Goal: Task Accomplishment & Management: Complete application form

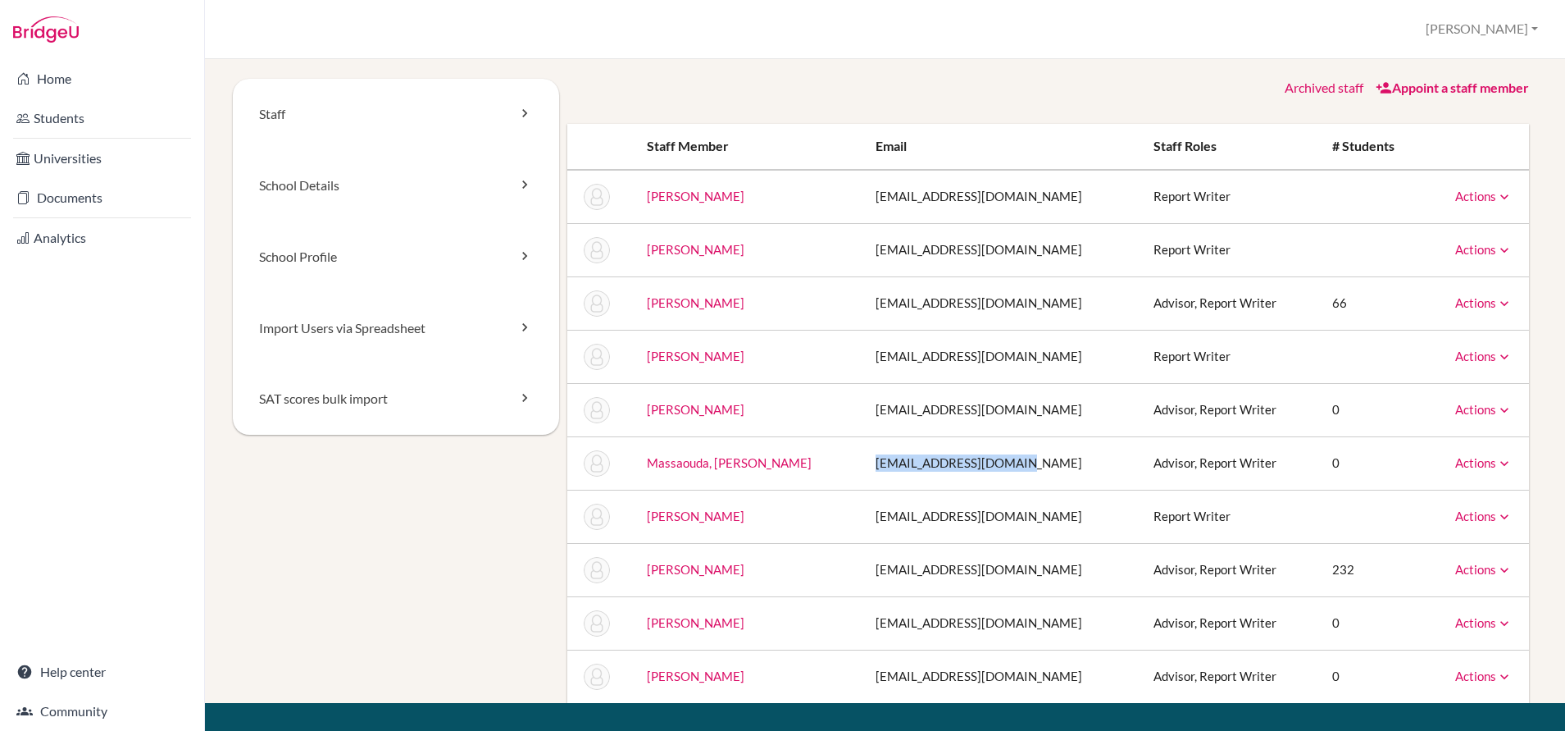
scroll to position [103, 0]
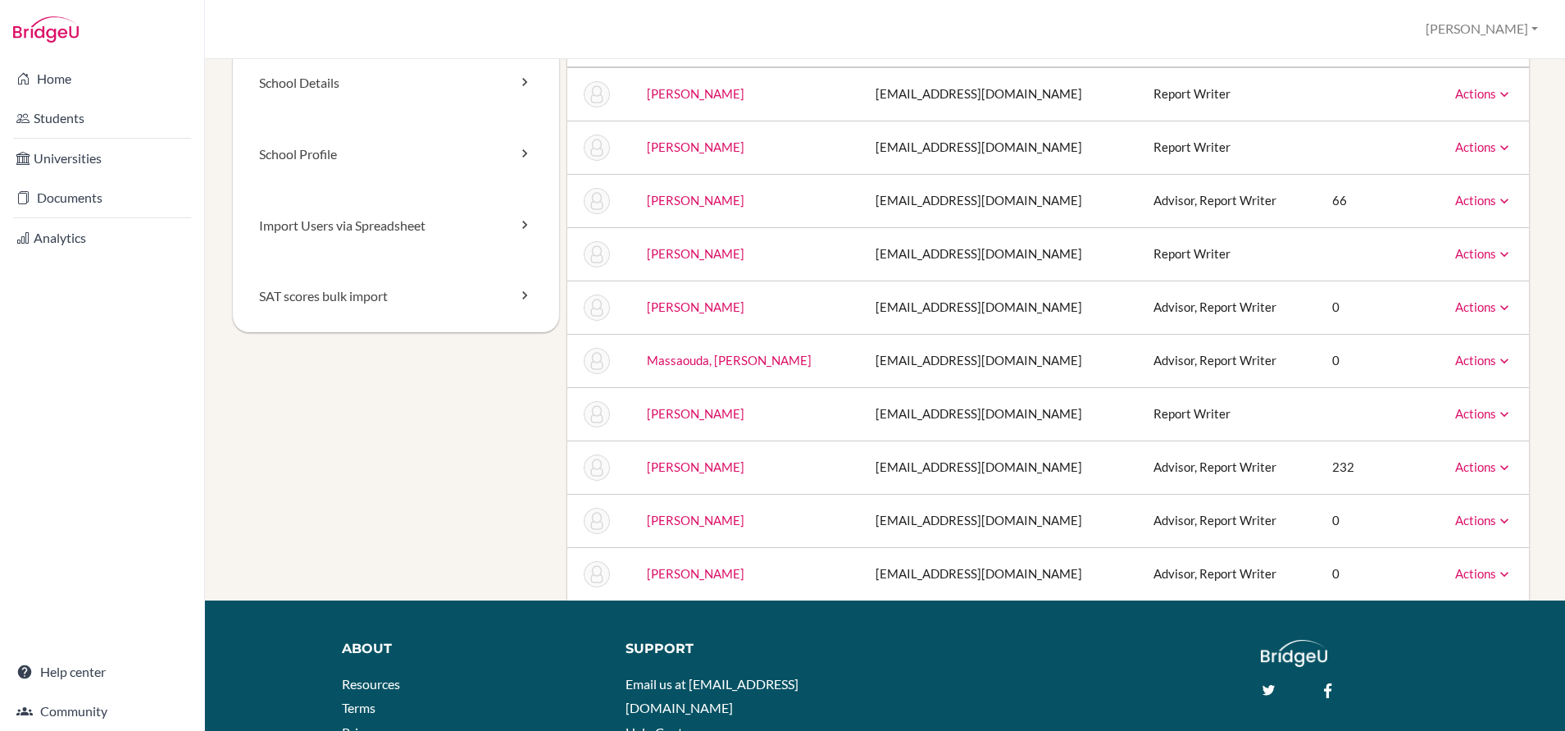
click at [454, 390] on div "Staff School Details School Profile Import Users via Spreadsheet SAT scores bul…" at bounding box center [885, 288] width 1305 height 624
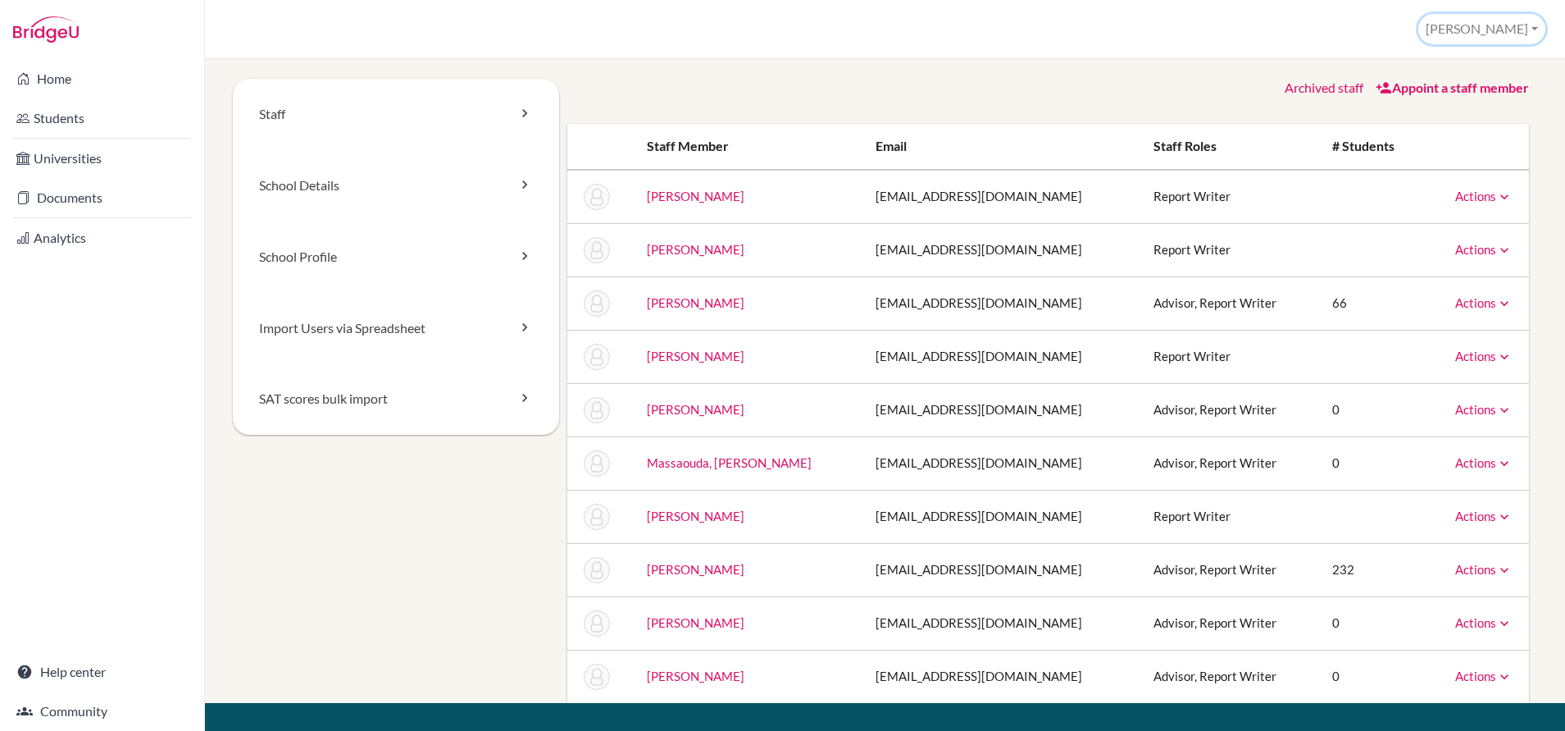
click at [1503, 22] on button "[PERSON_NAME]" at bounding box center [1482, 29] width 127 height 30
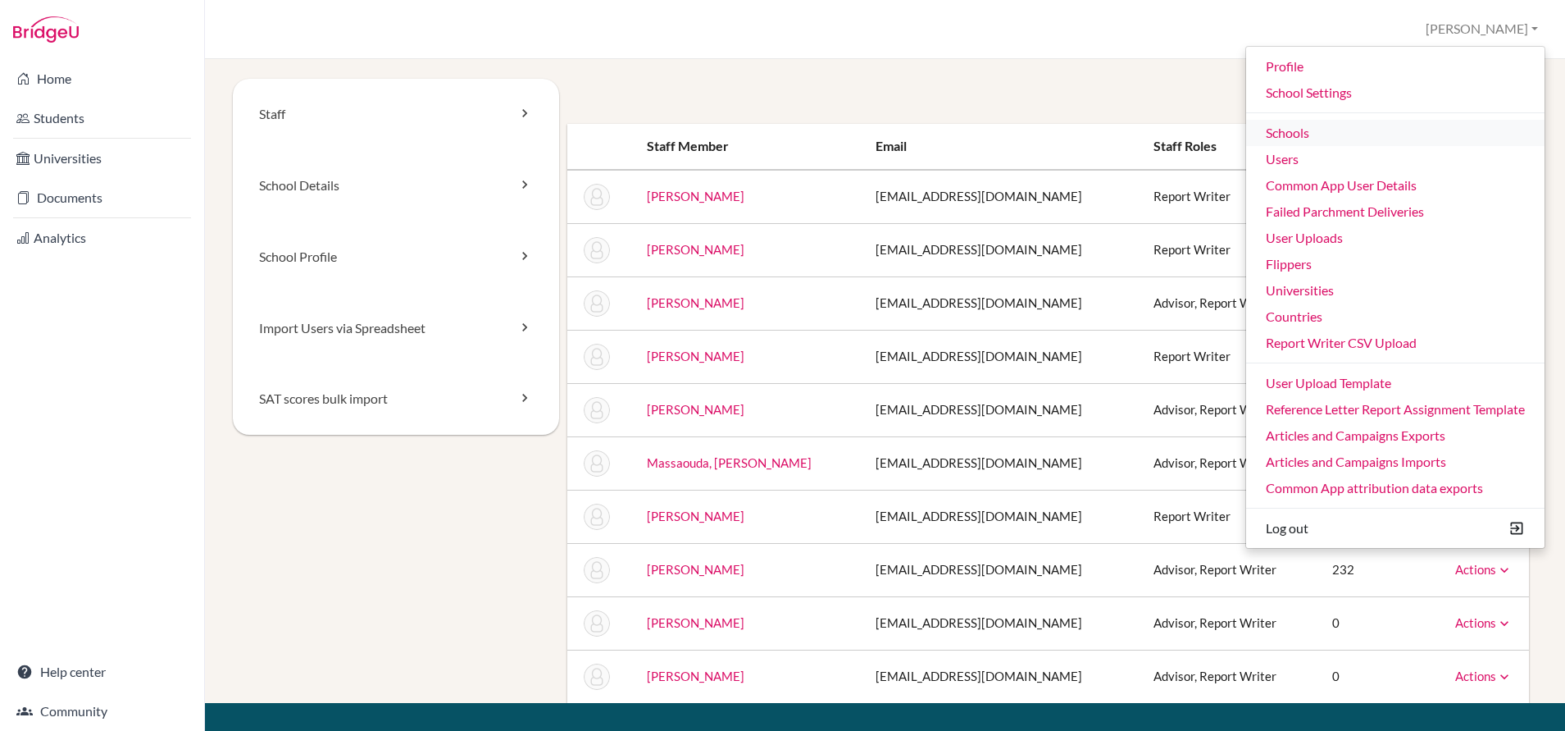
click at [1281, 132] on link "Schools" at bounding box center [1395, 133] width 298 height 26
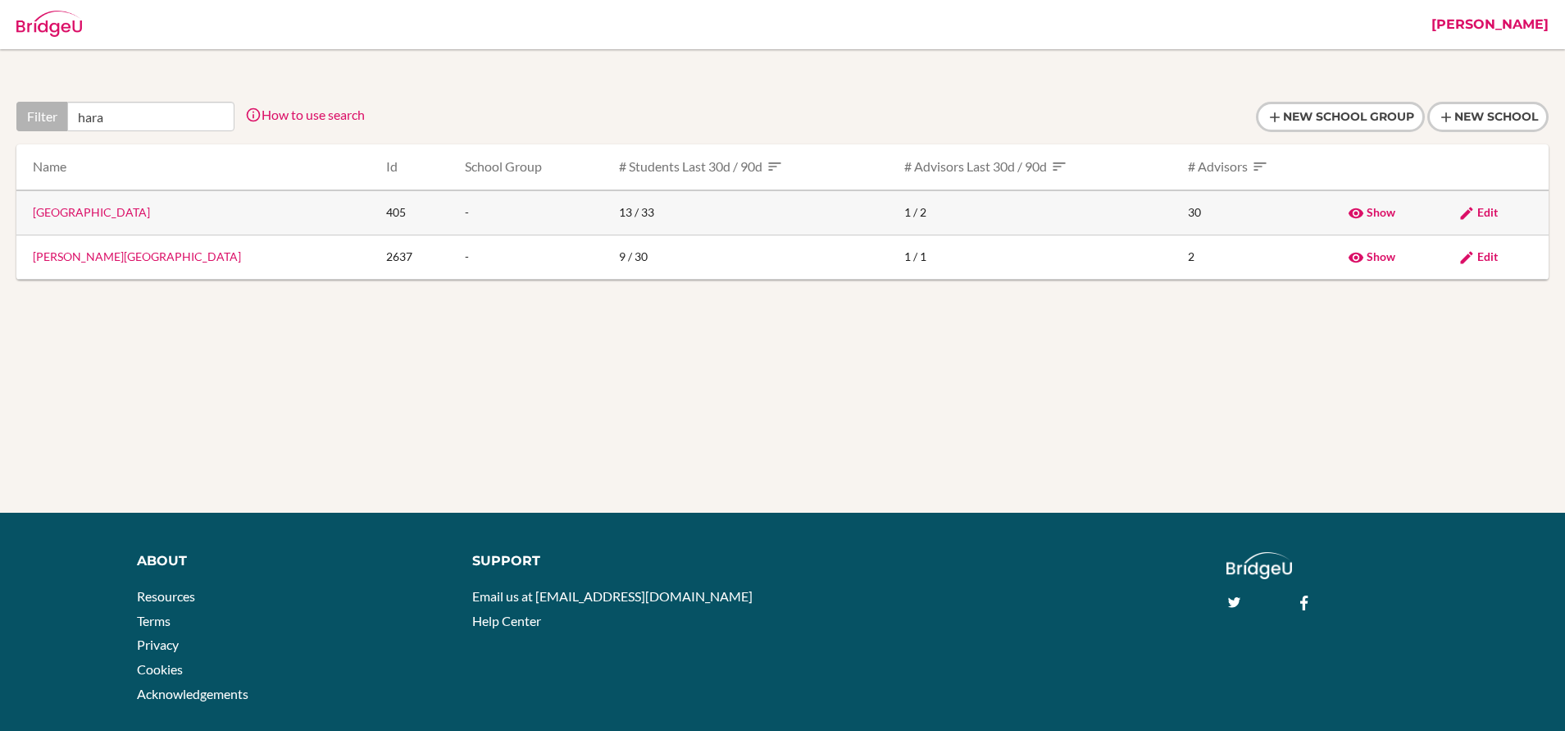
type input "hara"
click at [121, 217] on link "Harare International School" at bounding box center [91, 212] width 117 height 14
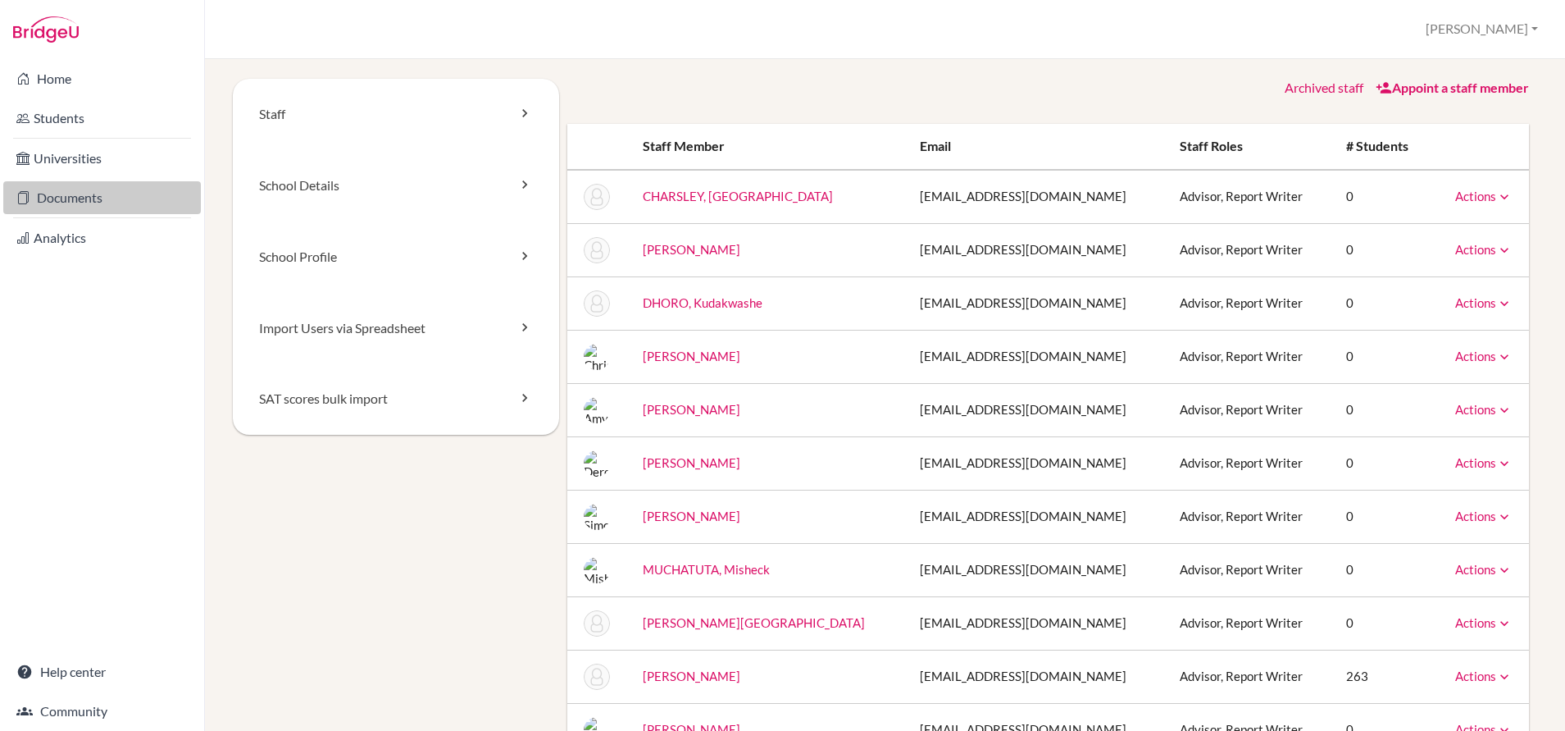
click at [72, 199] on link "Documents" at bounding box center [102, 197] width 198 height 33
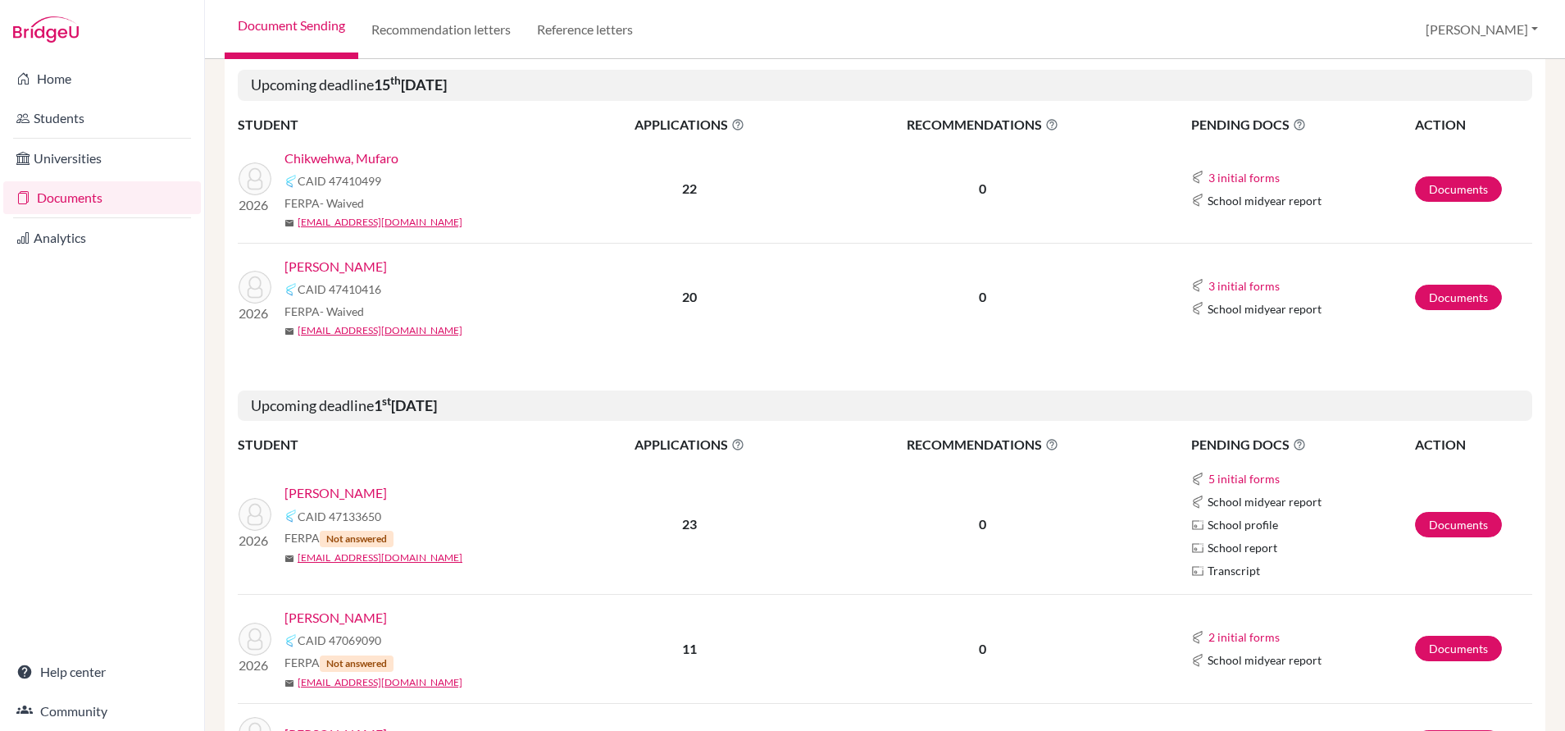
scroll to position [269, 0]
click at [359, 262] on link "Wang, Catherine" at bounding box center [336, 265] width 103 height 20
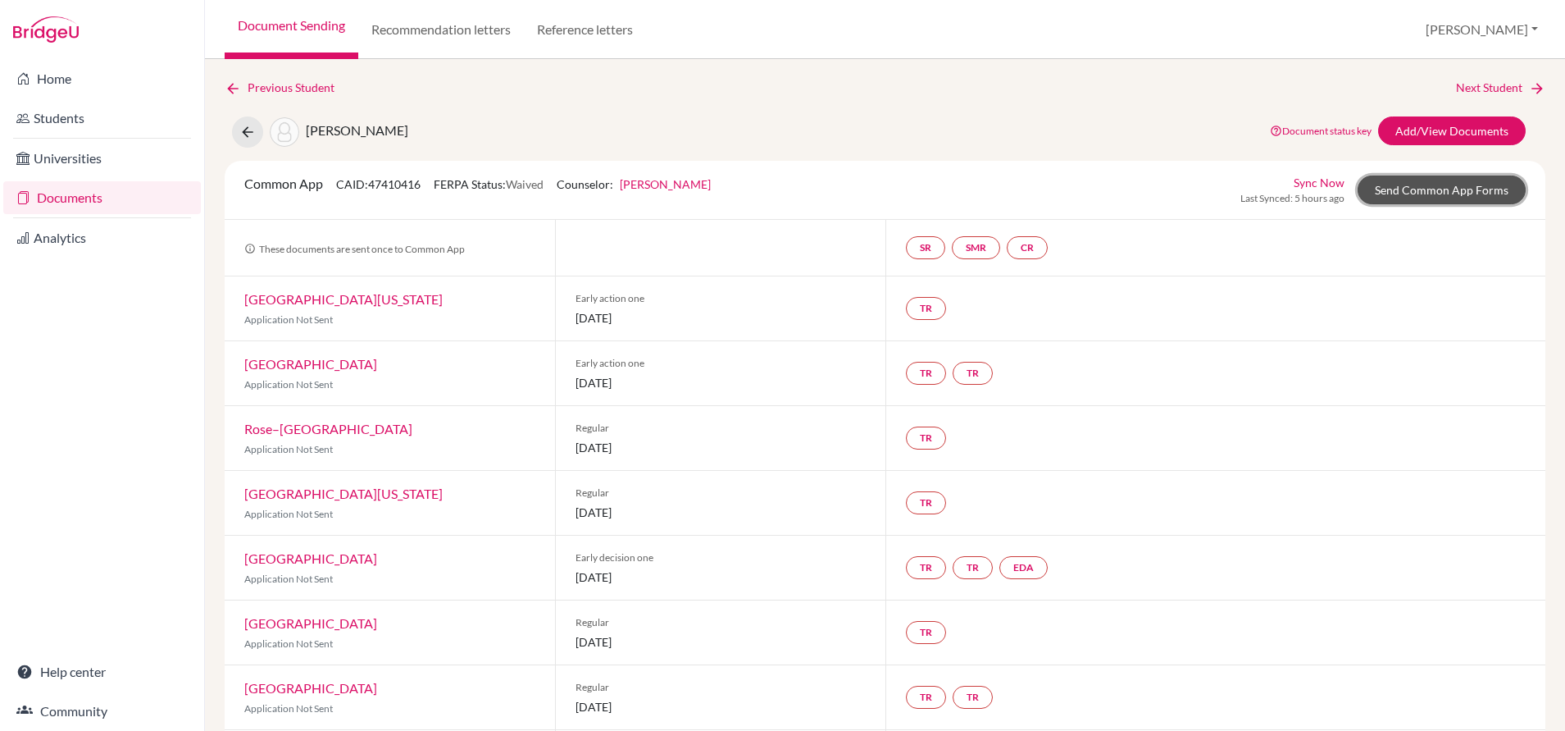
click at [1413, 194] on link "Send Common App Forms" at bounding box center [1442, 189] width 168 height 29
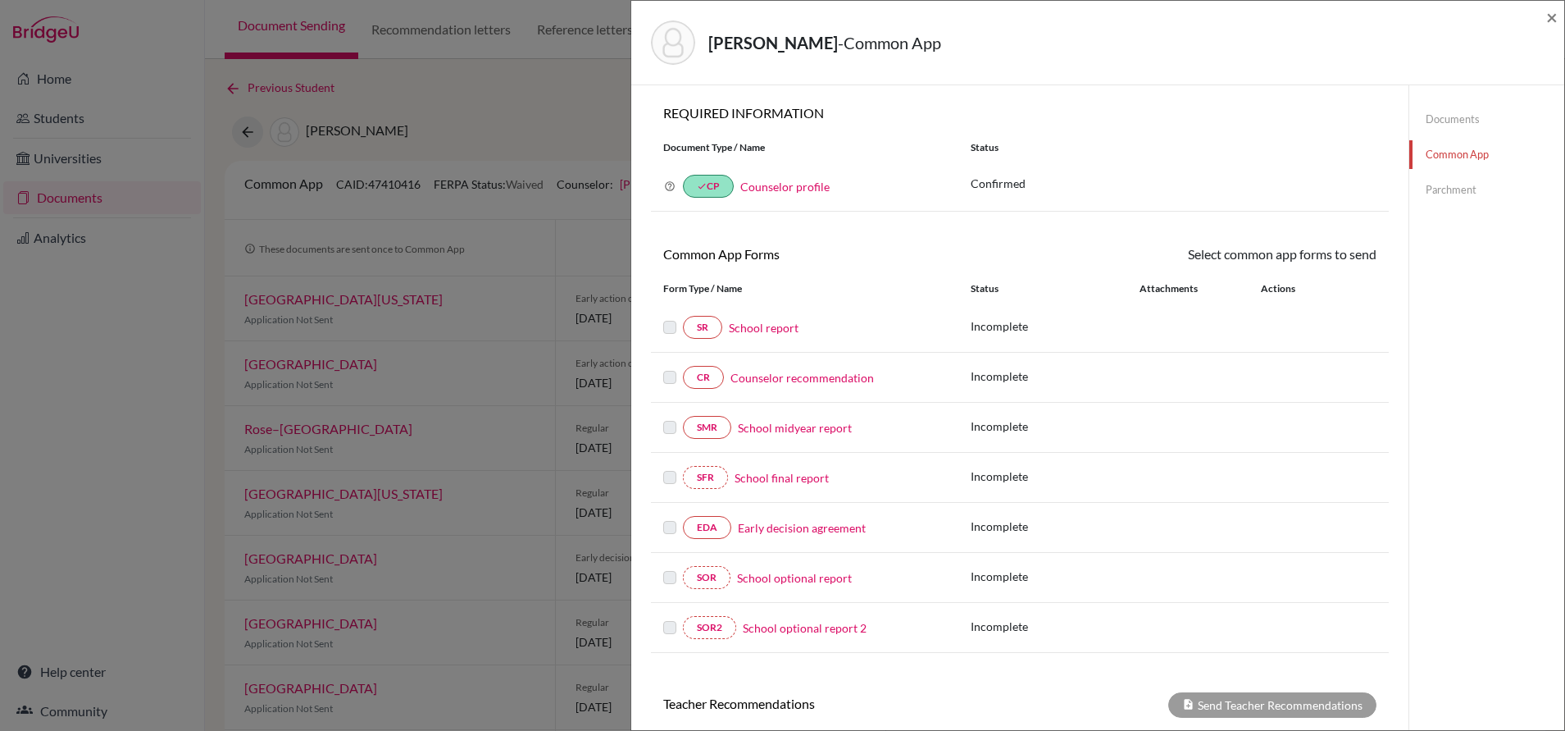
click at [780, 326] on link "School report" at bounding box center [764, 327] width 70 height 17
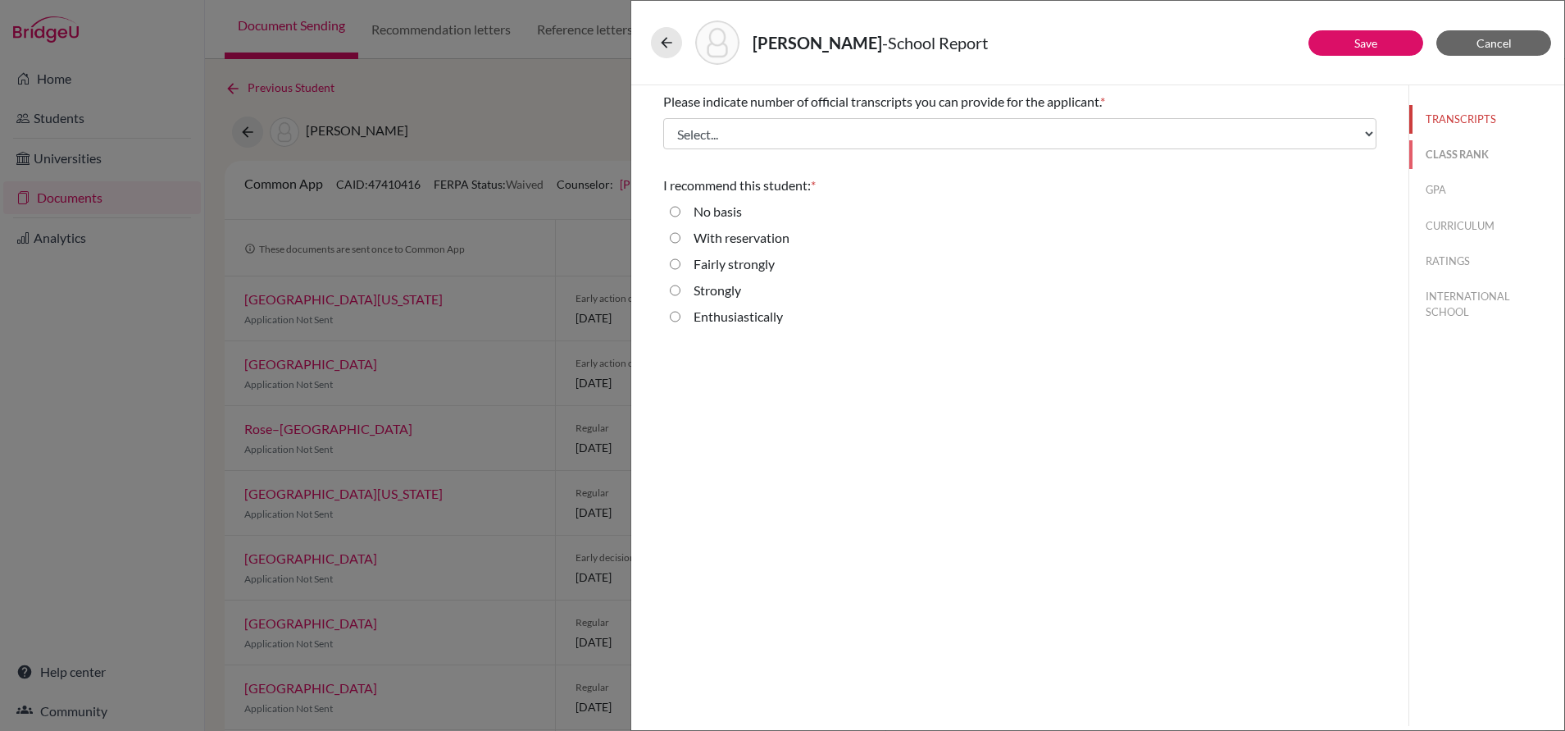
click at [1466, 148] on button "CLASS RANK" at bounding box center [1487, 154] width 155 height 29
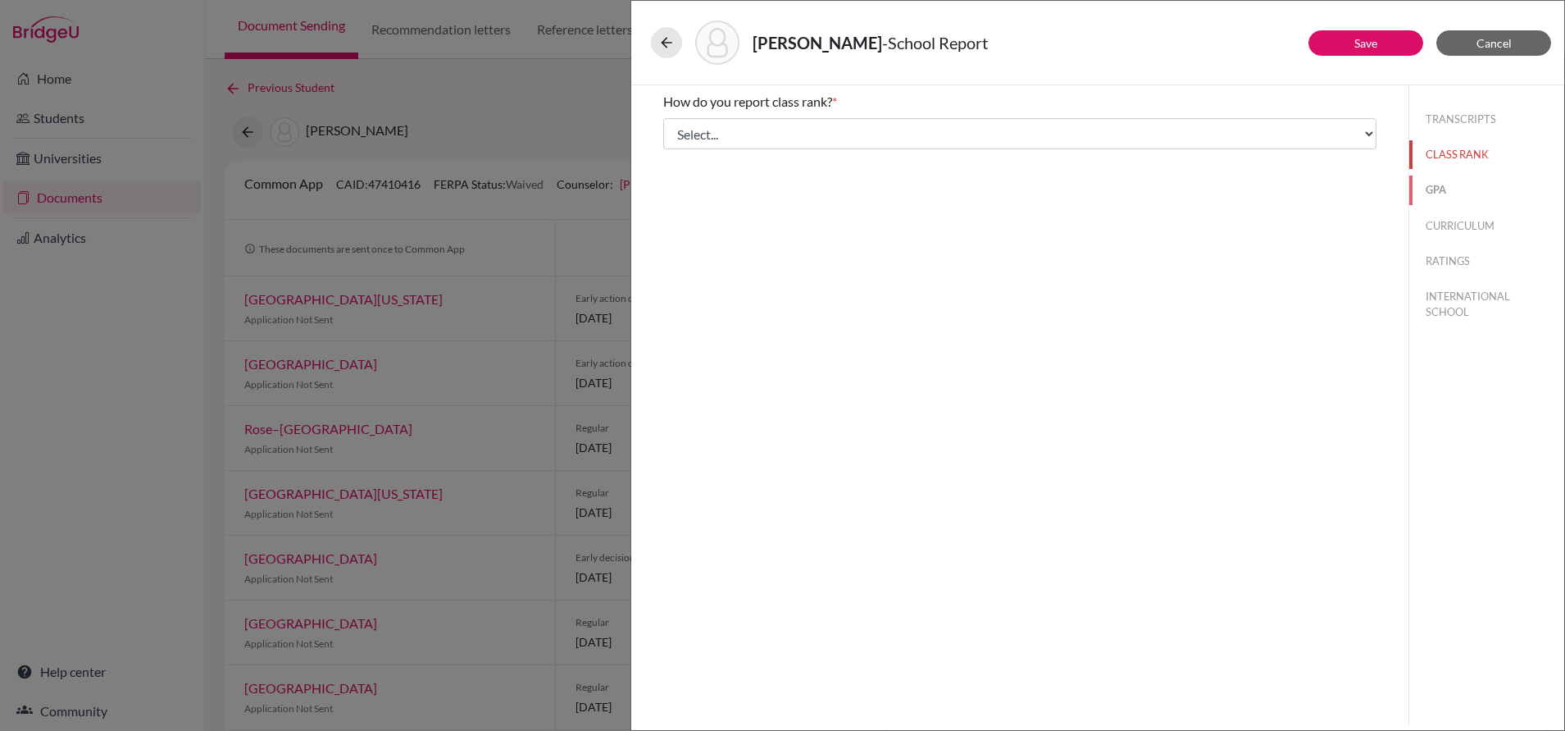
click at [1439, 188] on button "GPA" at bounding box center [1487, 189] width 155 height 29
click at [1440, 222] on button "CURRICULUM" at bounding box center [1487, 226] width 155 height 29
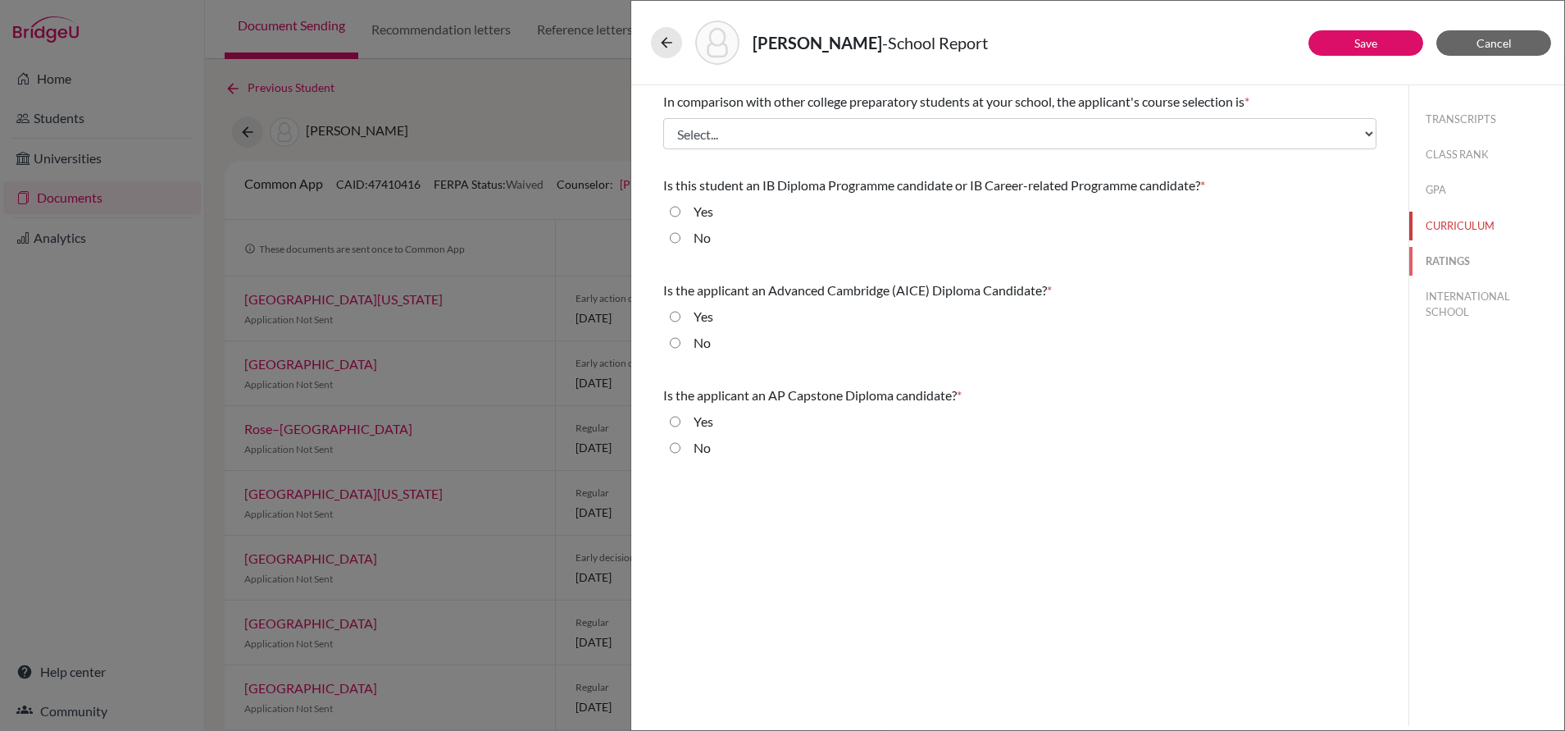
click at [1446, 264] on button "RATINGS" at bounding box center [1487, 261] width 155 height 29
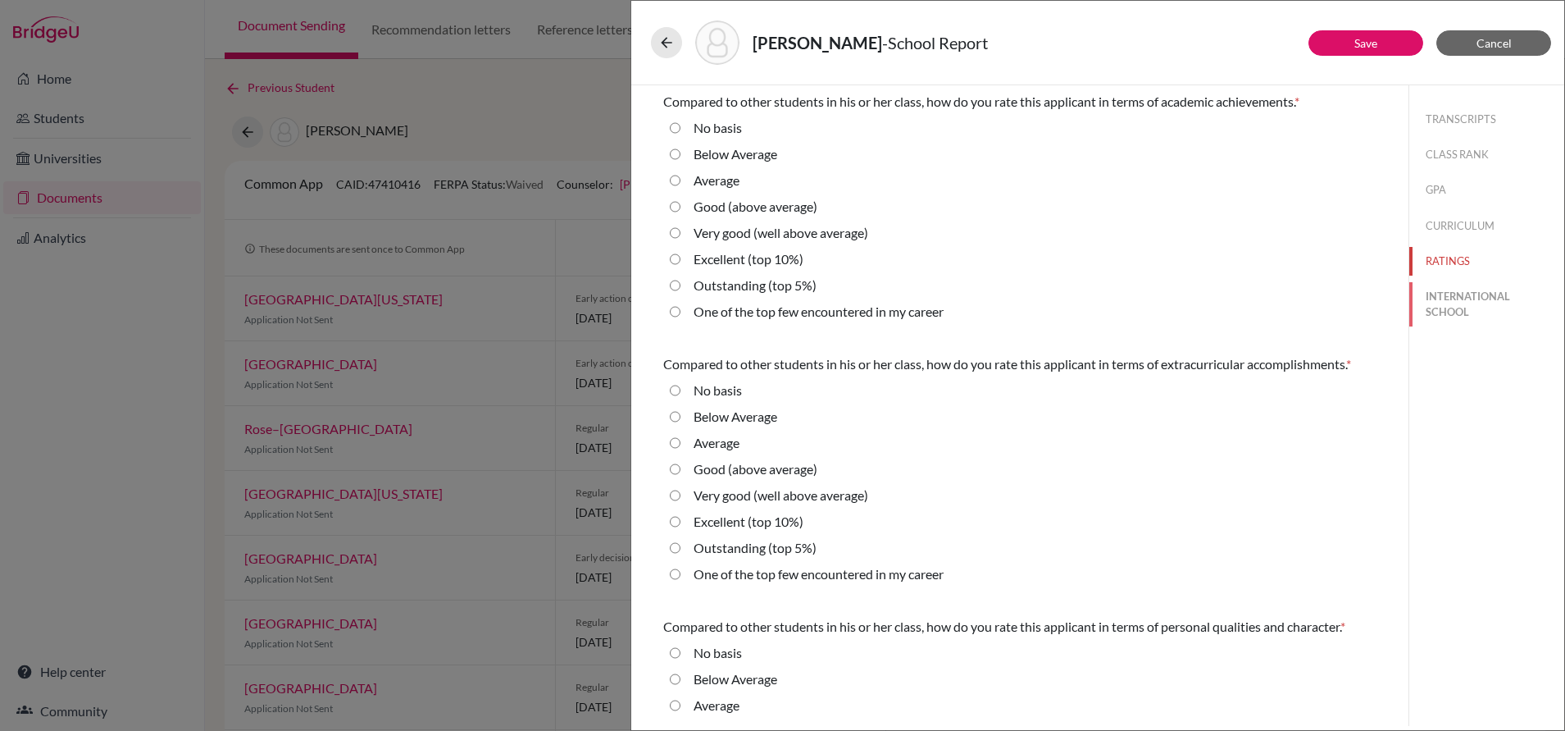
click at [1451, 299] on button "INTERNATIONAL SCHOOL" at bounding box center [1487, 304] width 155 height 44
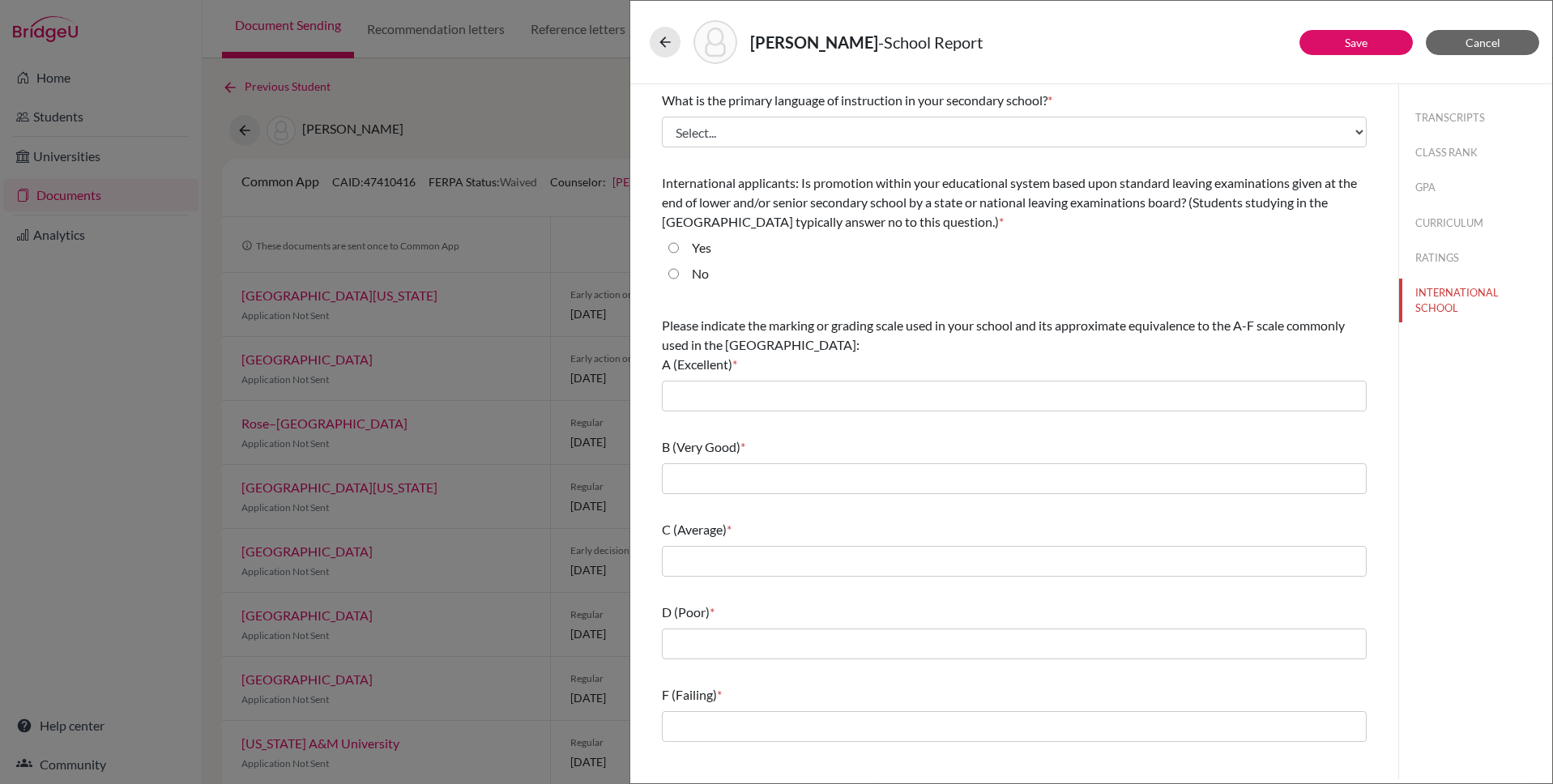
click at [483, 77] on div "Wang, Catherine - School Report Save Cancel What is the primary language of ins…" at bounding box center [776, 392] width 1553 height 784
click at [1484, 46] on span "Cancel" at bounding box center [1482, 42] width 35 height 14
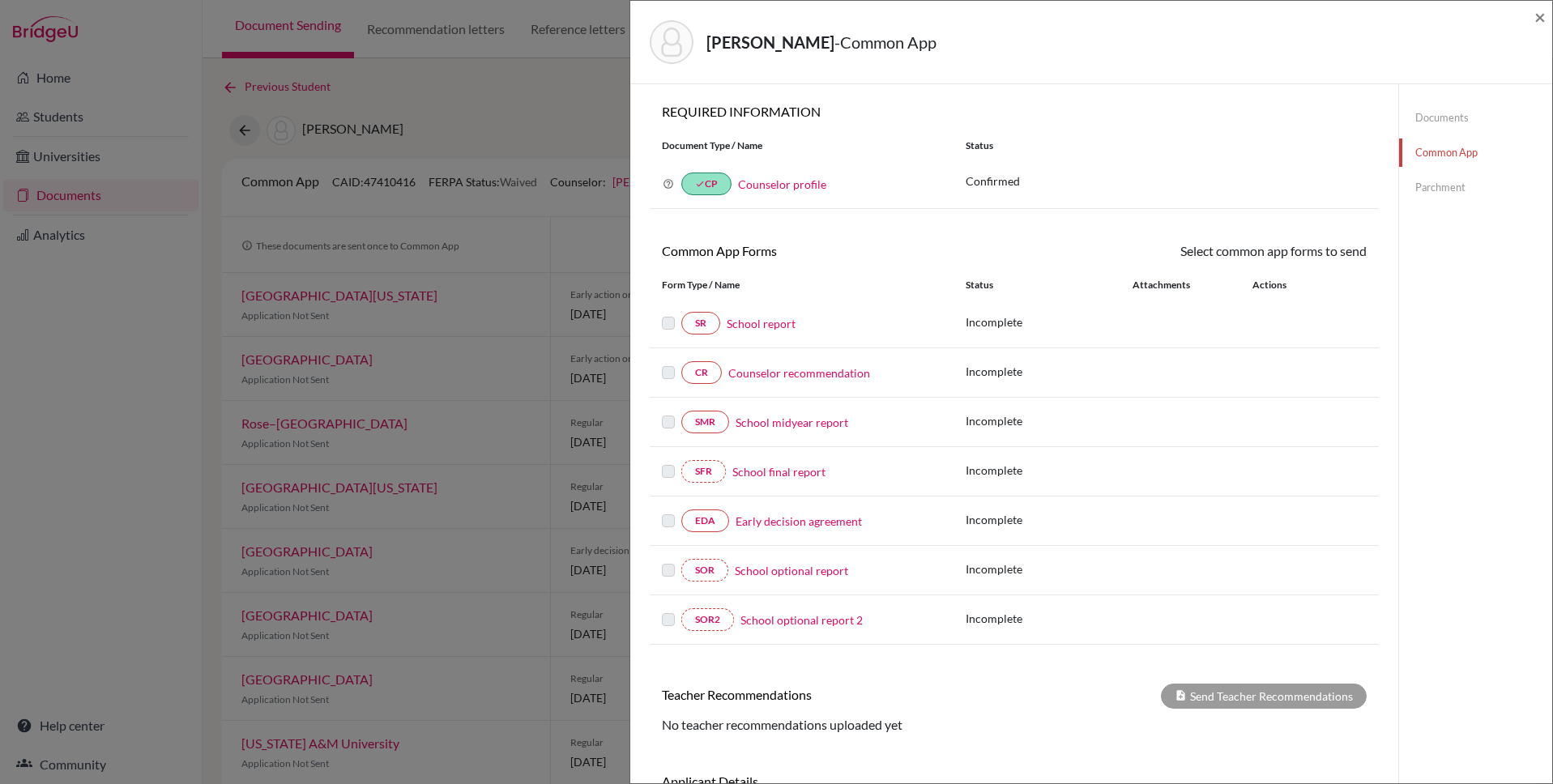
click at [65, 721] on div "Wang, Catherine - Common App × × REQUIRED INFORMATION Document Type / Name Stat…" at bounding box center [776, 392] width 1553 height 784
click at [1542, 11] on span "×" at bounding box center [1539, 17] width 11 height 24
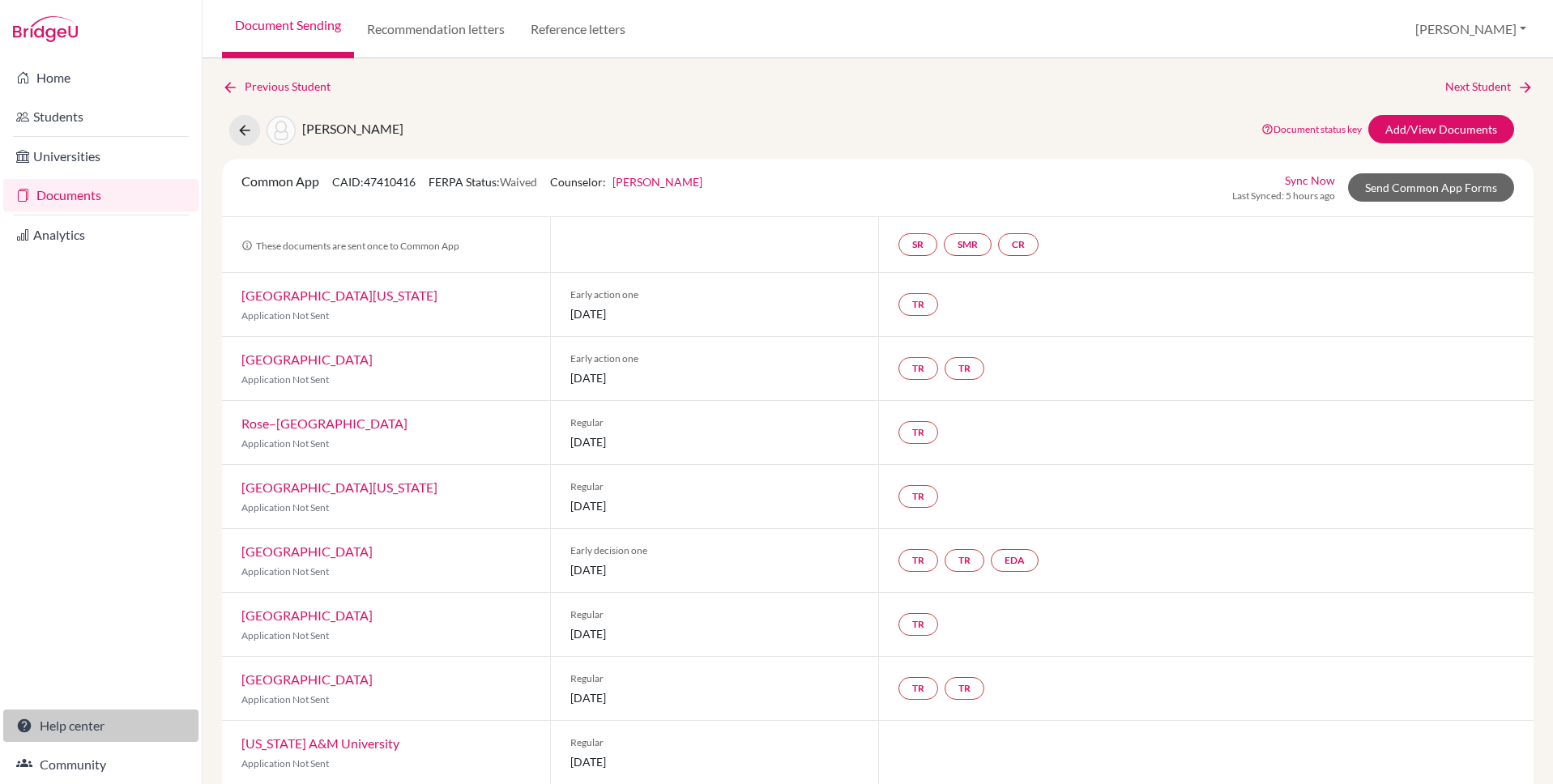
click at [74, 721] on link "Help center" at bounding box center [101, 725] width 196 height 33
click at [73, 721] on link "Community" at bounding box center [101, 764] width 196 height 33
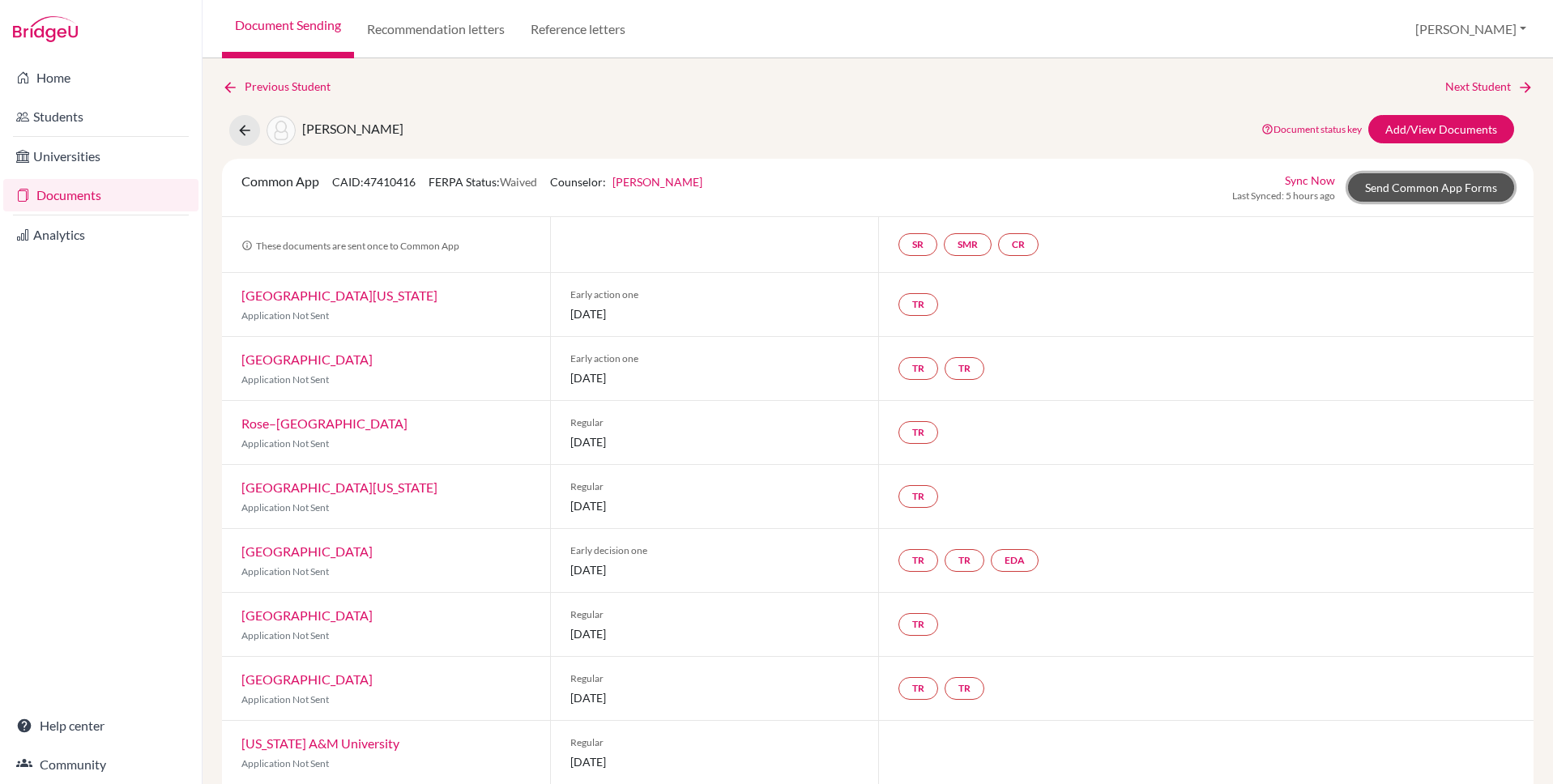
click at [1425, 194] on link "Send Common App Forms" at bounding box center [1430, 187] width 166 height 29
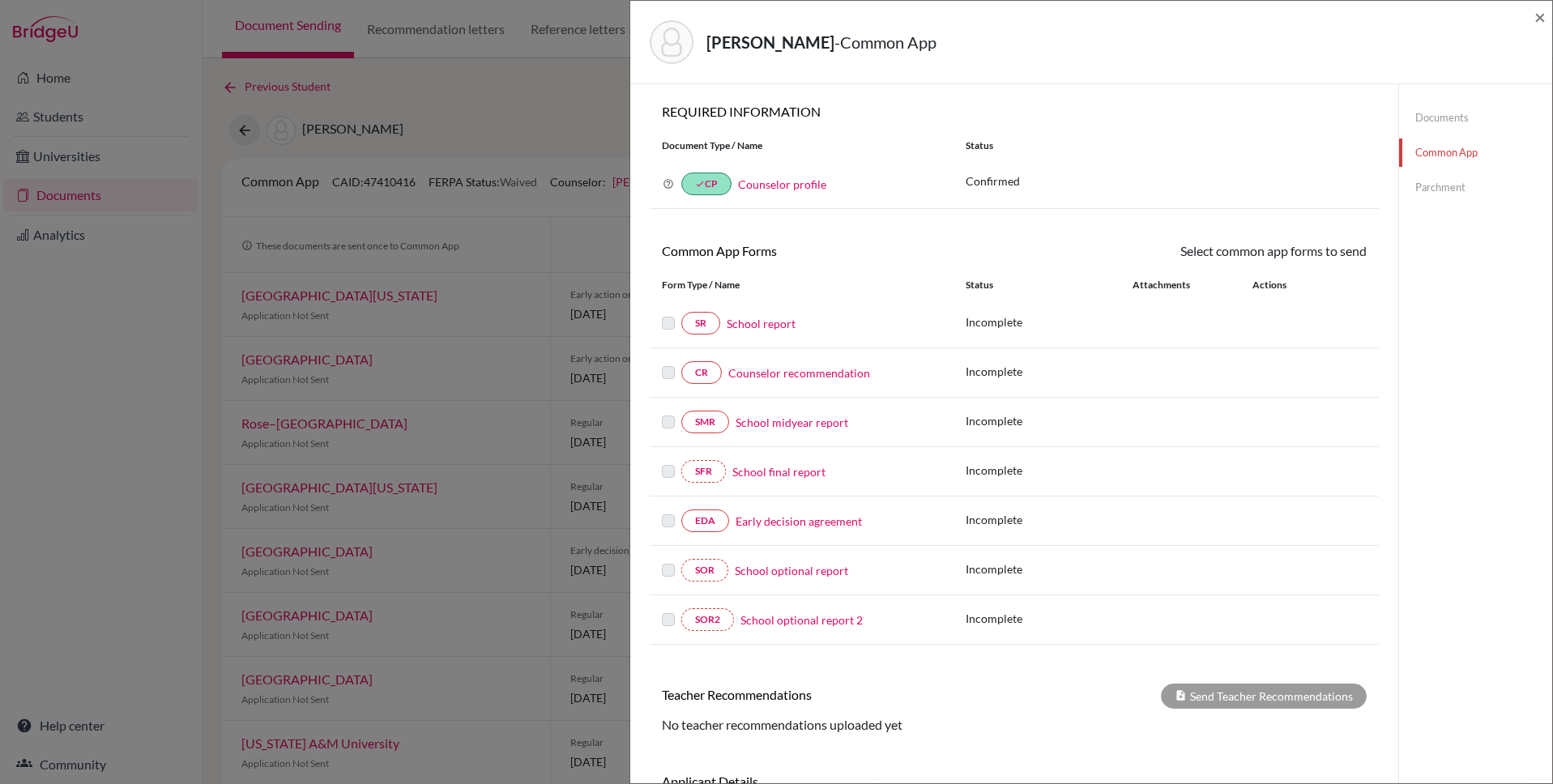
click at [754, 326] on link "School report" at bounding box center [762, 323] width 69 height 17
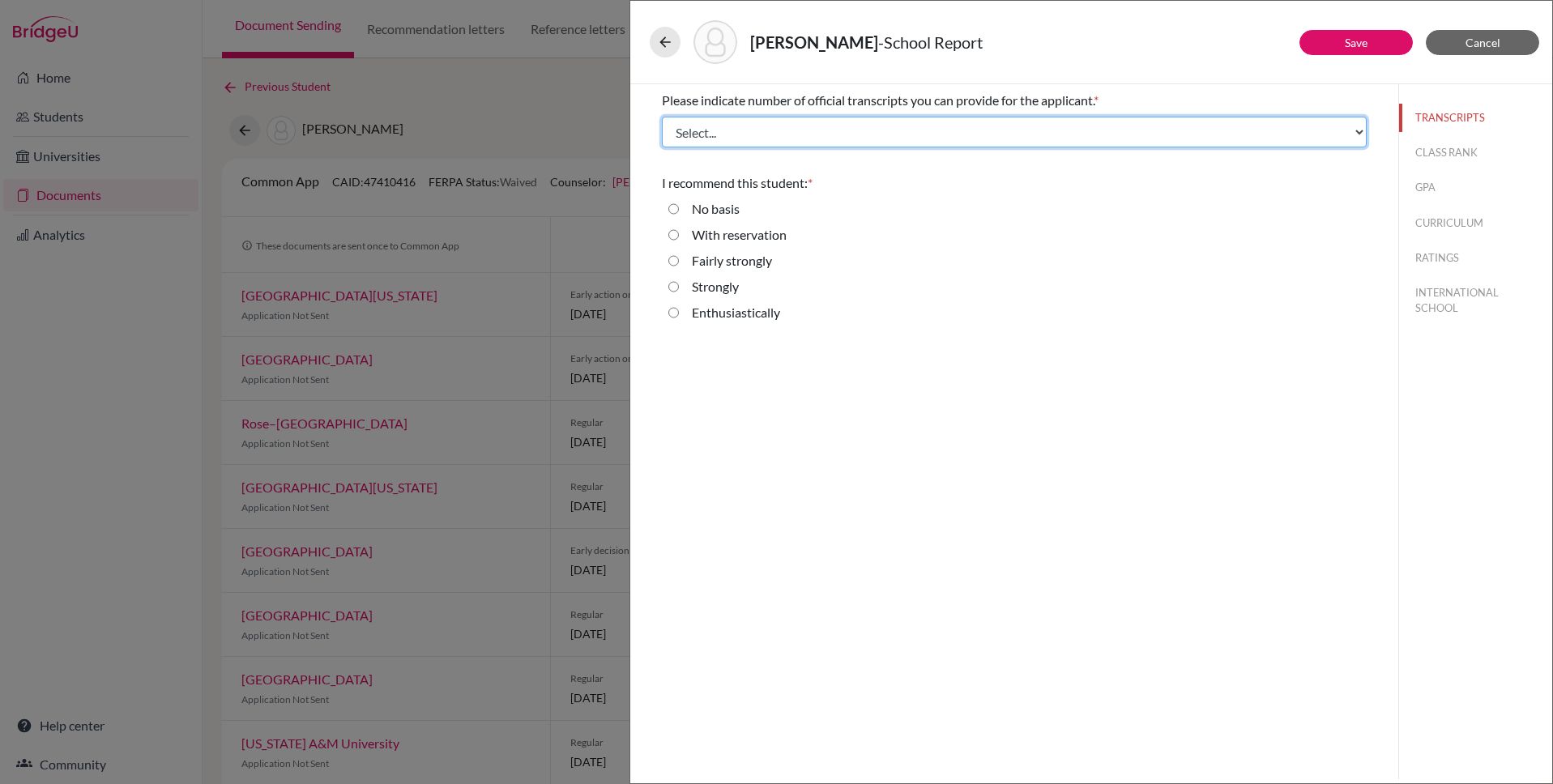
click at [699, 132] on select "Select... 1 2 3 4" at bounding box center [1014, 131] width 704 height 31
select select "1"
click at [662, 117] on select "Select... 1 2 3 4" at bounding box center [1014, 131] width 704 height 31
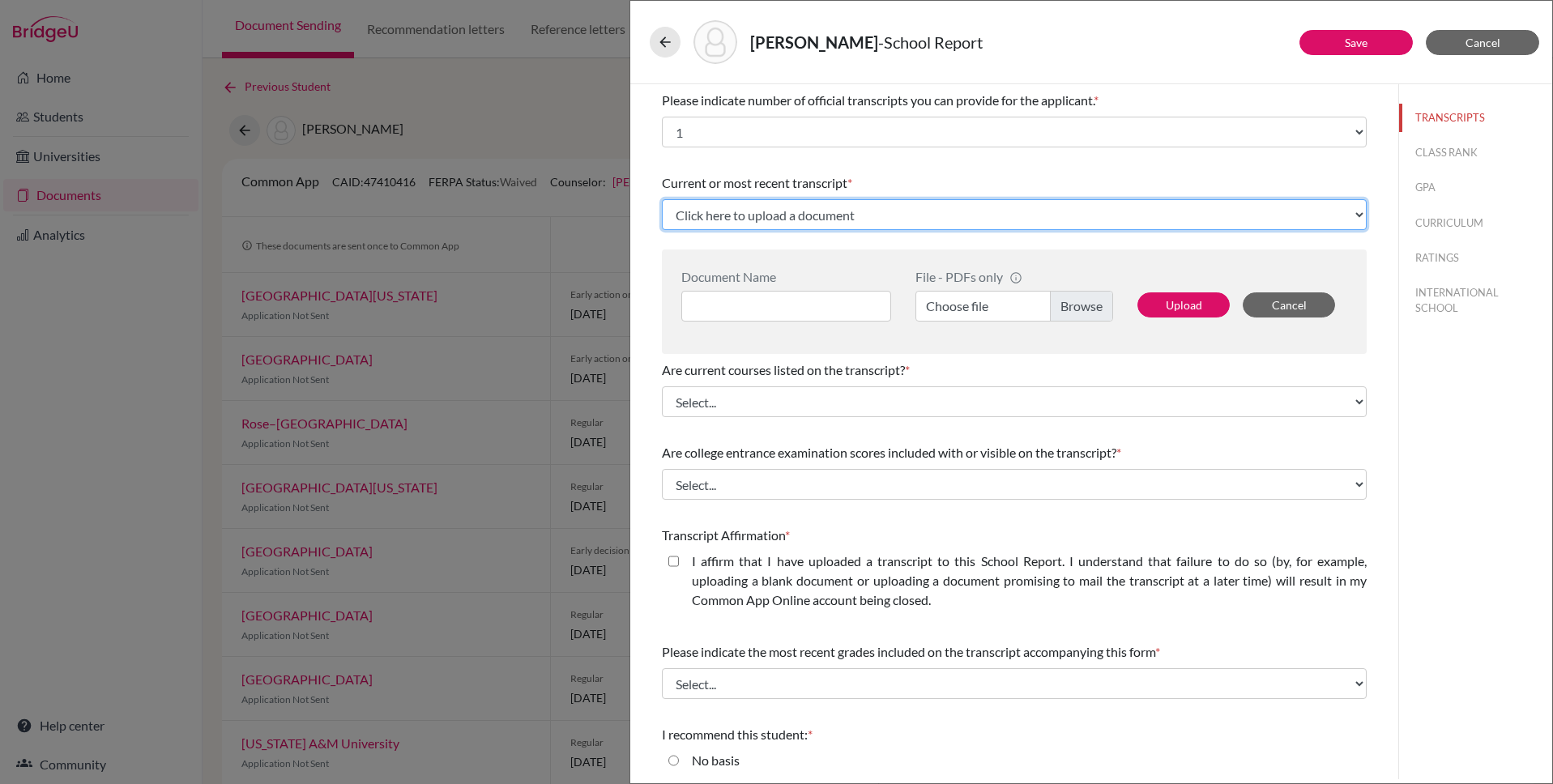
click at [712, 218] on select "Click here to upload a document Upload New File" at bounding box center [1014, 214] width 704 height 31
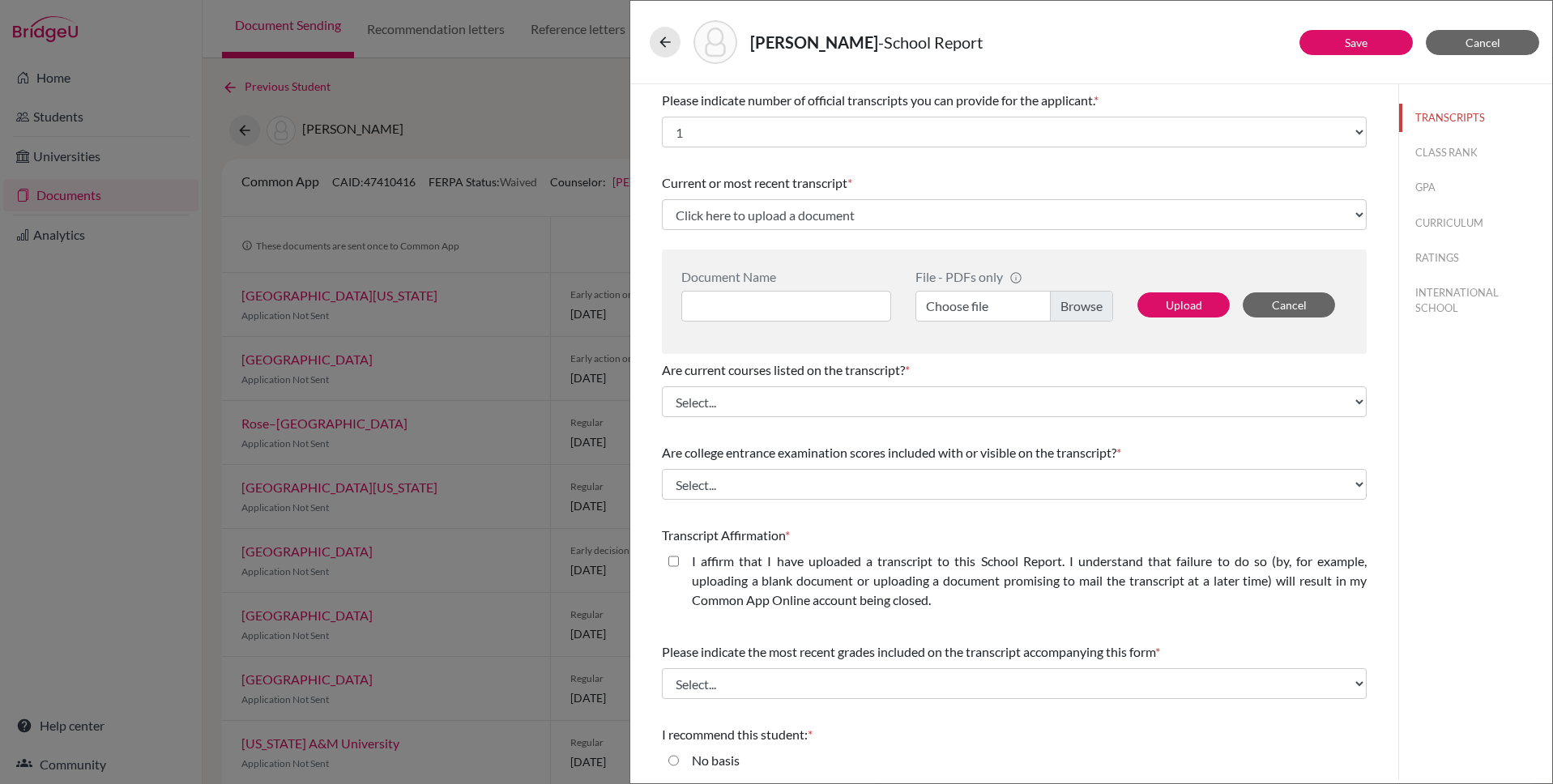
click at [642, 158] on div "Please indicate number of official transcripts you can provide for the applican…" at bounding box center [1014, 485] width 744 height 803
click at [1463, 43] on button "Cancel" at bounding box center [1482, 41] width 114 height 25
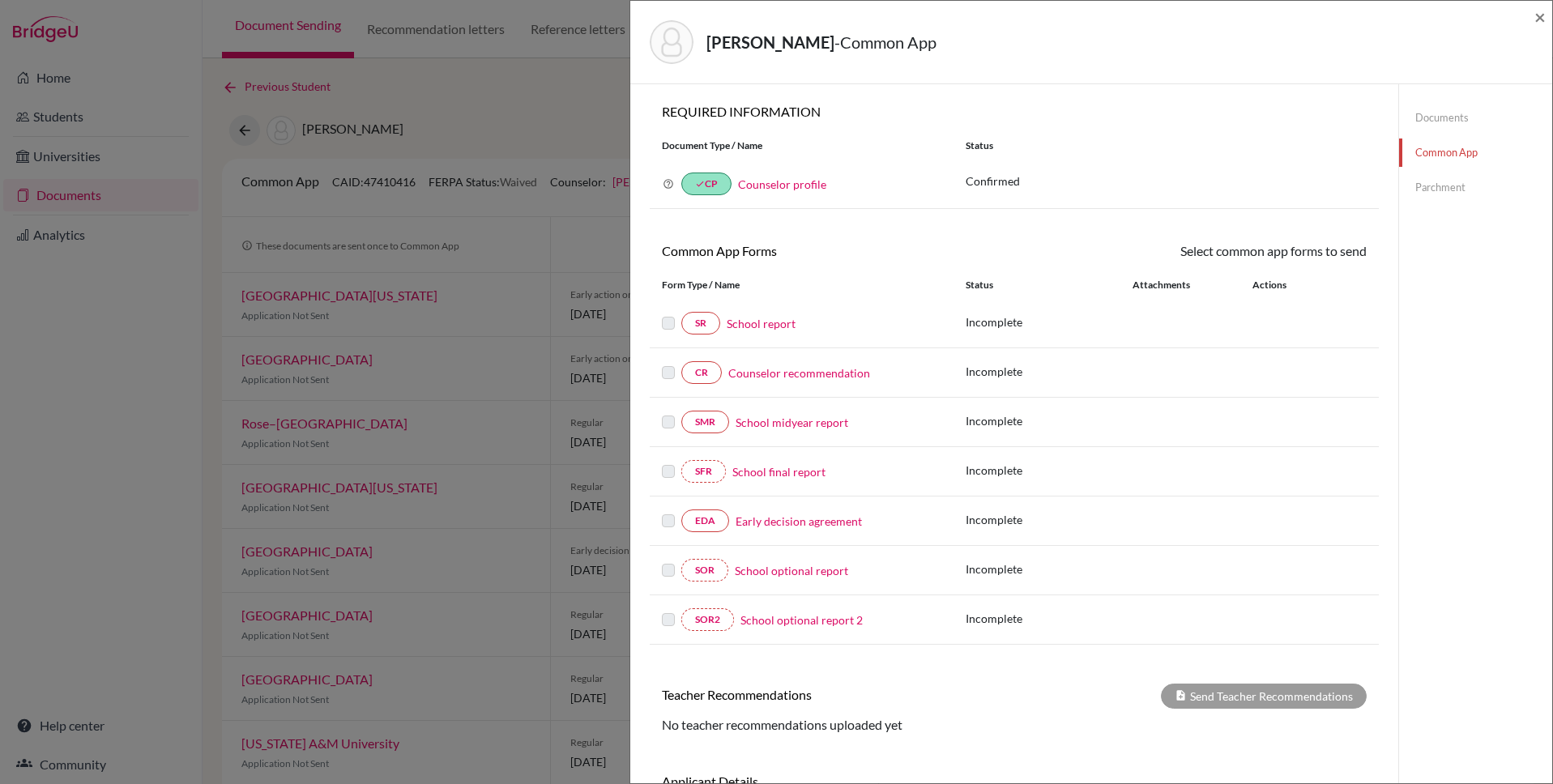
click at [773, 316] on link "School report" at bounding box center [762, 323] width 69 height 17
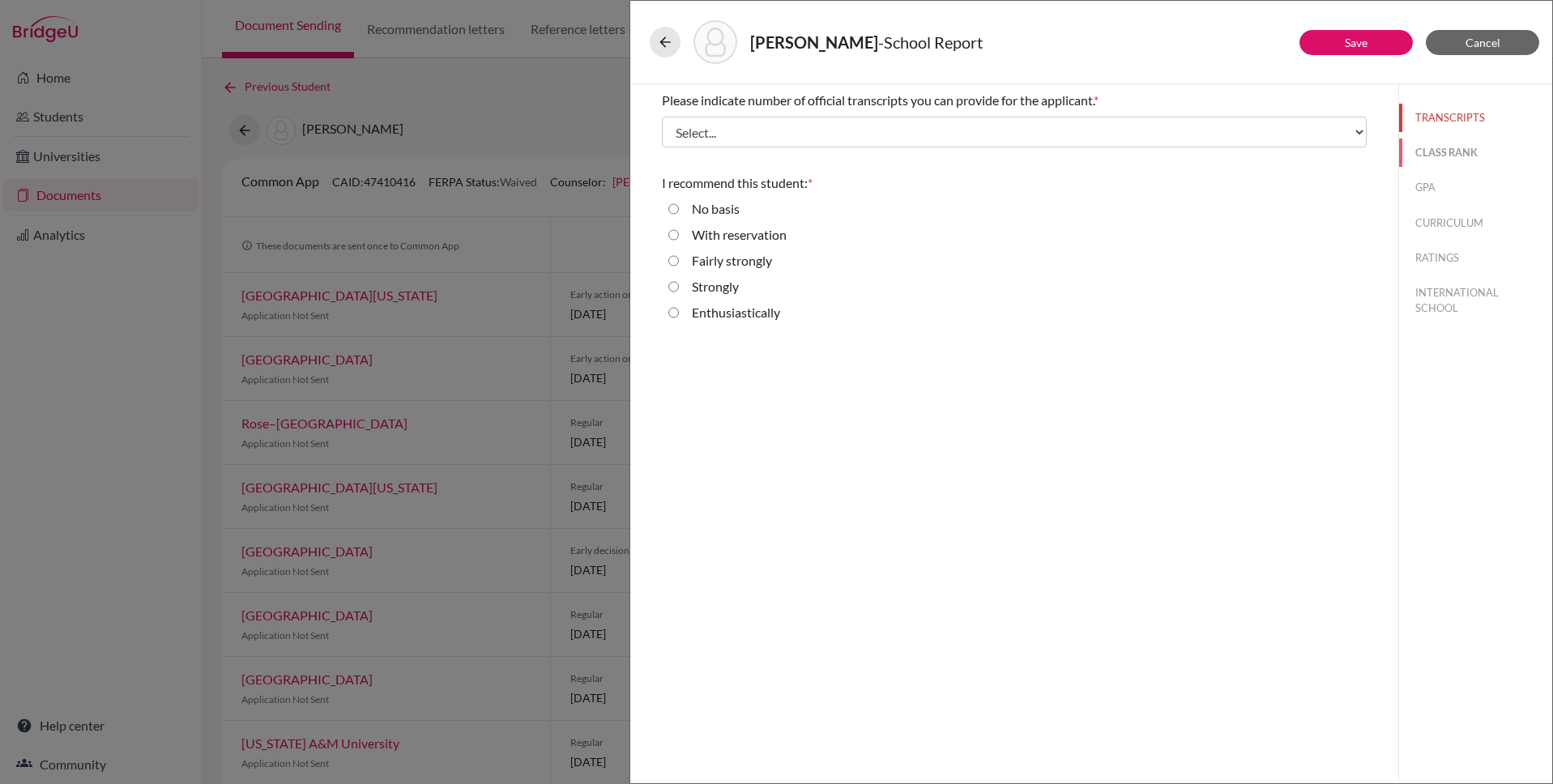
click at [1450, 155] on button "CLASS RANK" at bounding box center [1475, 152] width 153 height 29
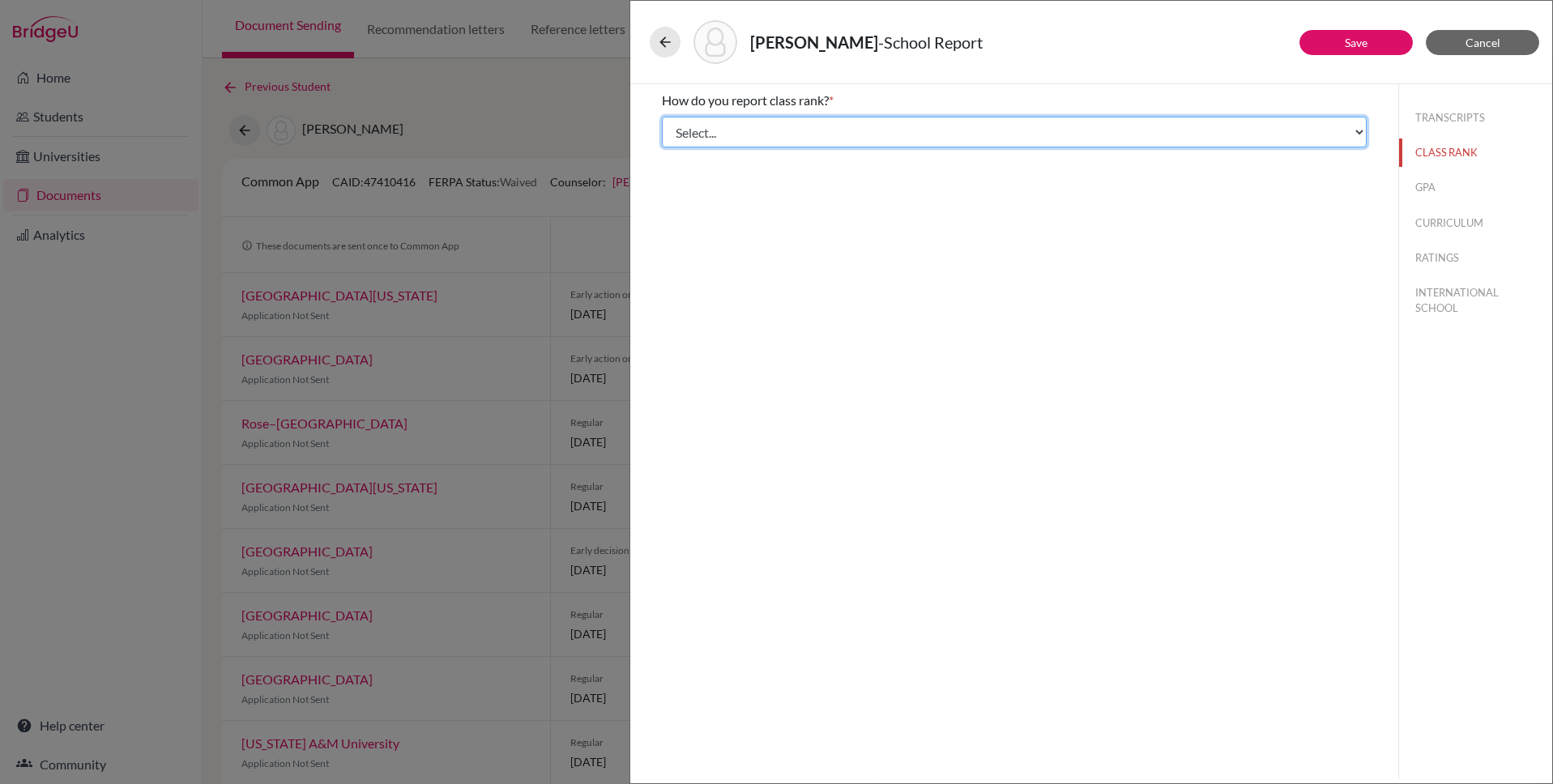
click at [672, 138] on select "Select... Exact Decile Quintile Quartile None" at bounding box center [1014, 131] width 704 height 31
click at [662, 117] on select "Select... Exact Decile Quintile Quartile None" at bounding box center [1014, 131] width 704 height 31
click at [692, 138] on select "Select... Exact Decile Quintile Quartile None" at bounding box center [1014, 131] width 704 height 31
click at [662, 117] on select "Select... Exact Decile Quintile Quartile None" at bounding box center [1014, 131] width 704 height 31
click at [688, 137] on select "Select... Exact Decile Quintile Quartile None" at bounding box center [1014, 131] width 704 height 31
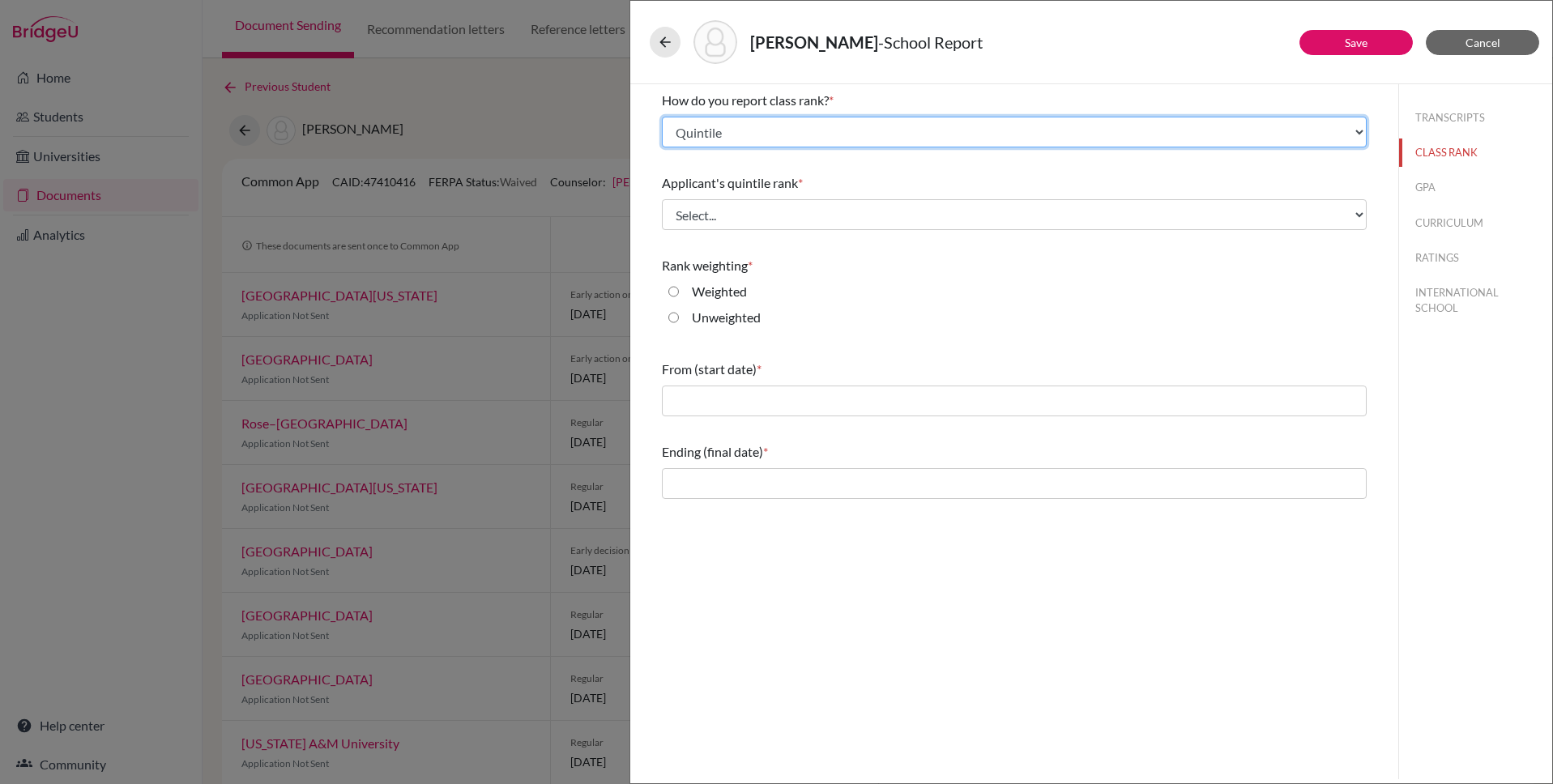
select select "5"
click at [662, 117] on select "Select... Exact Decile Quintile Quartile None" at bounding box center [1014, 131] width 704 height 31
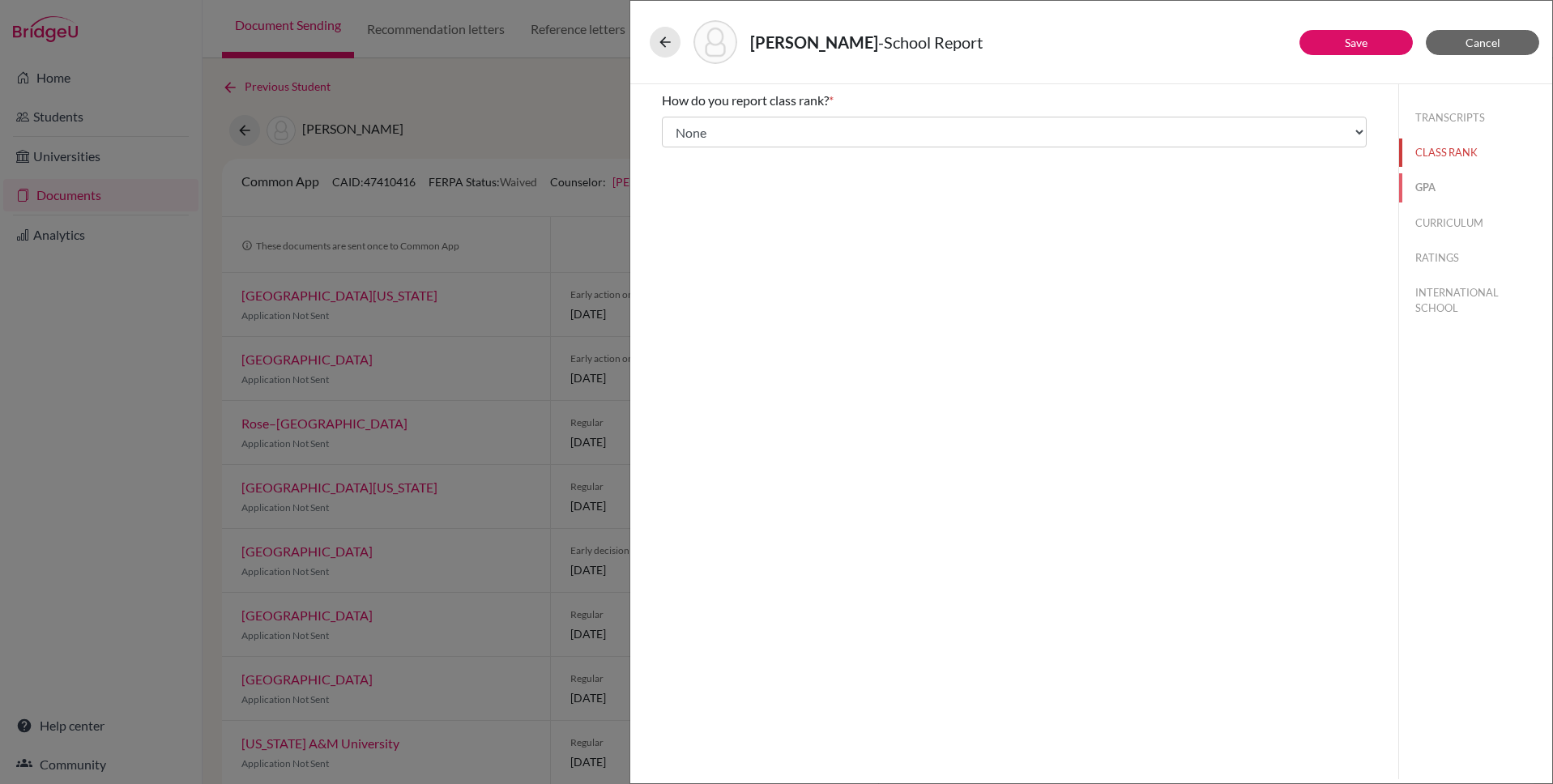
click at [1418, 191] on button "GPA" at bounding box center [1475, 187] width 153 height 29
click at [670, 156] on input "No" at bounding box center [674, 152] width 11 height 20
radio input "true"
click at [1458, 226] on button "CURRICULUM" at bounding box center [1475, 223] width 153 height 29
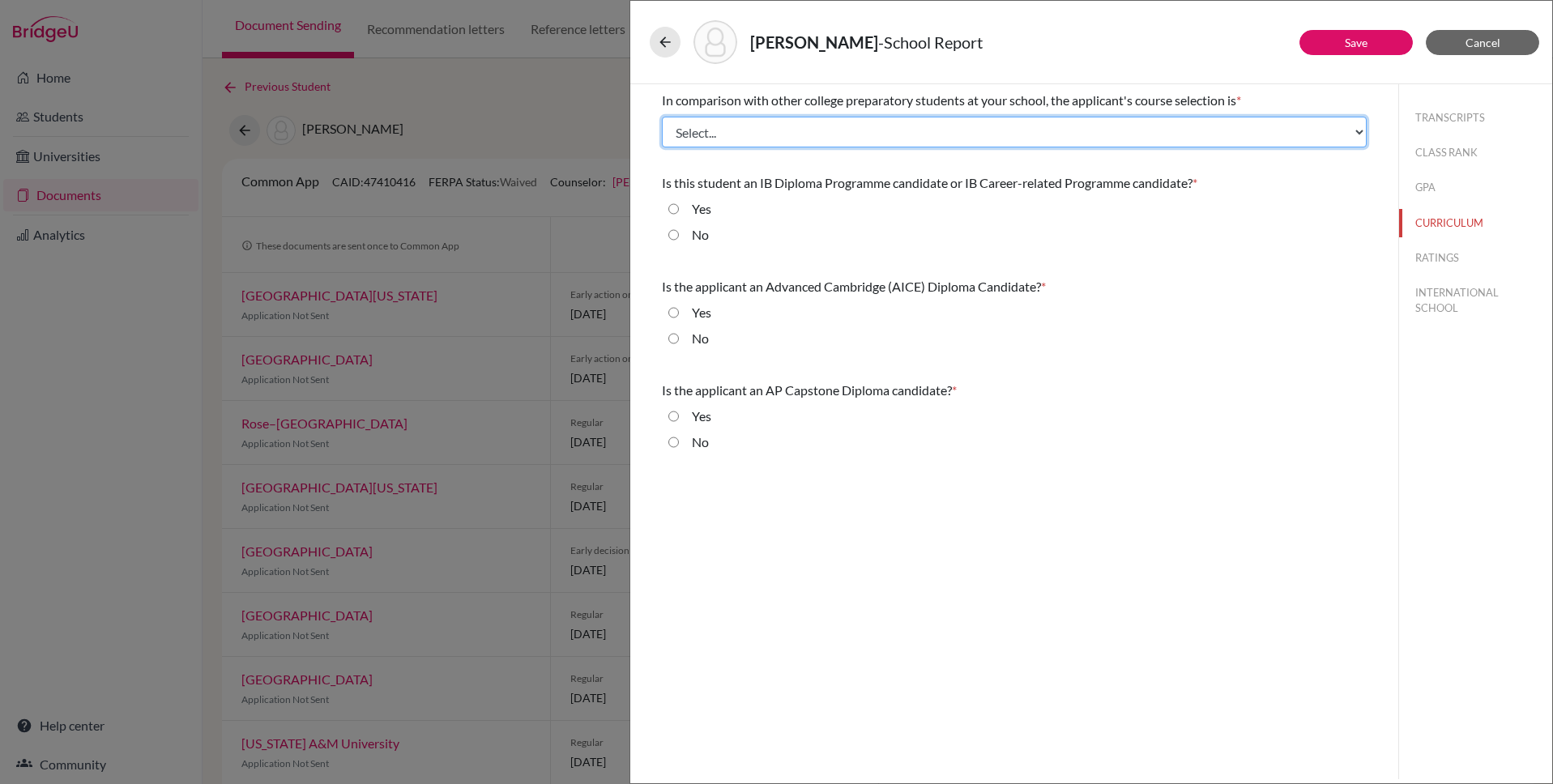
click at [743, 137] on select "Select... Less than demanding Average Demanding Very demanding Most demanding P…" at bounding box center [1014, 131] width 704 height 31
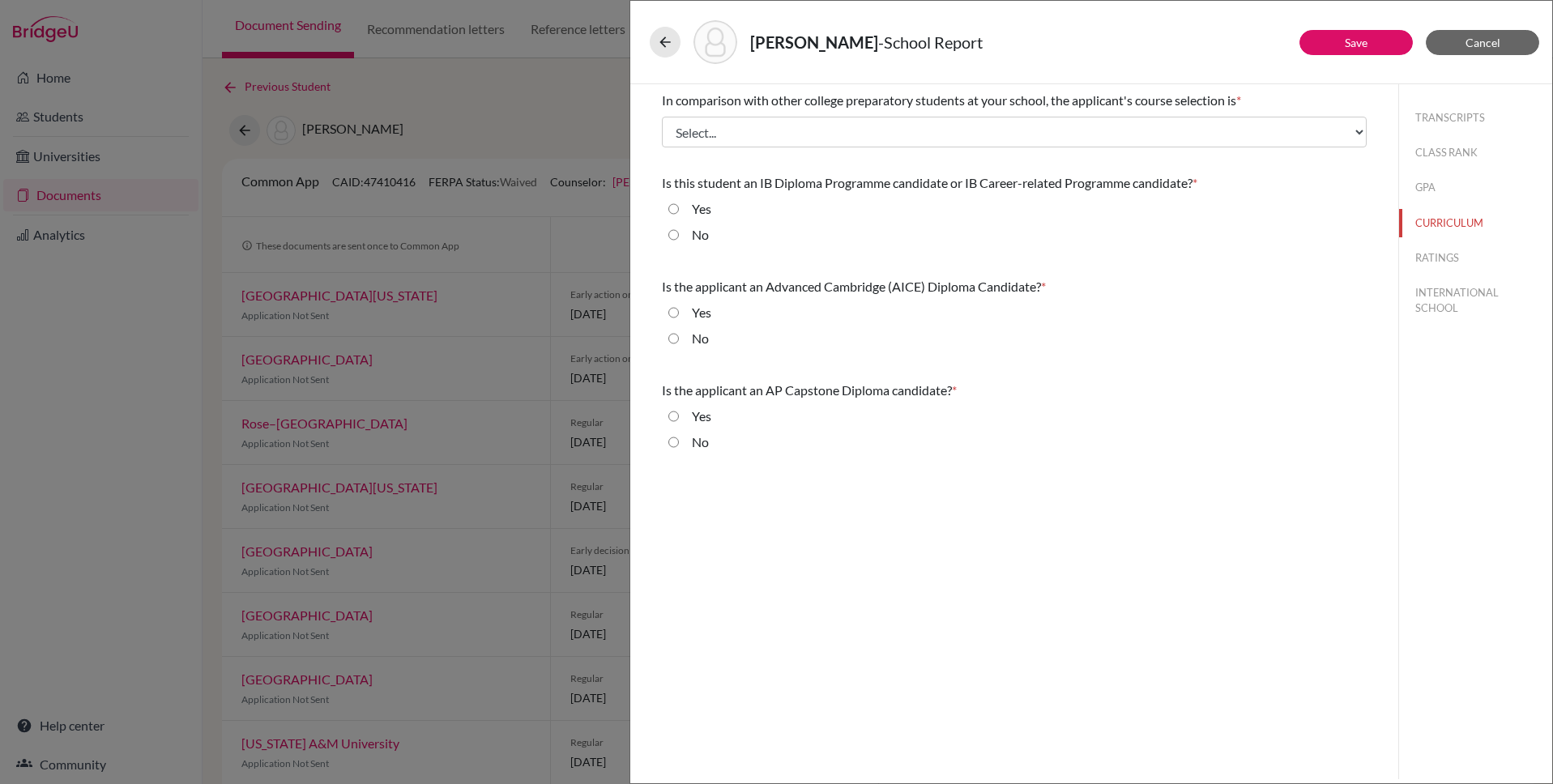
click at [672, 210] on input "Yes" at bounding box center [674, 209] width 11 height 20
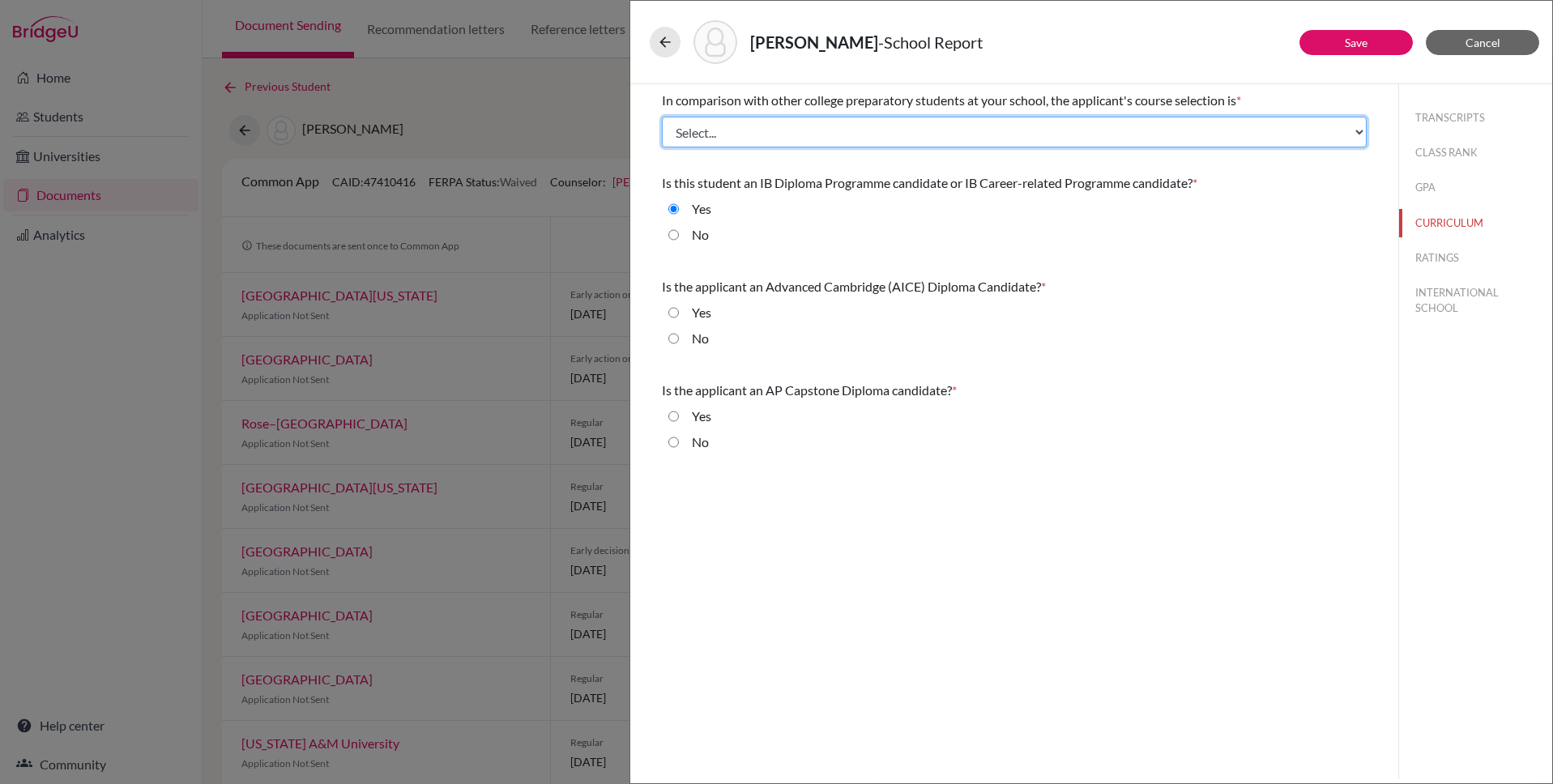
click at [716, 129] on select "Select... Less than demanding Average Demanding Very demanding Most demanding P…" at bounding box center [1014, 131] width 704 height 31
click at [708, 129] on select "Select... Less than demanding Average Demanding Very demanding Most demanding P…" at bounding box center [1014, 131] width 704 height 31
click at [687, 129] on select "Select... Less than demanding Average Demanding Very demanding Most demanding P…" at bounding box center [1014, 131] width 704 height 31
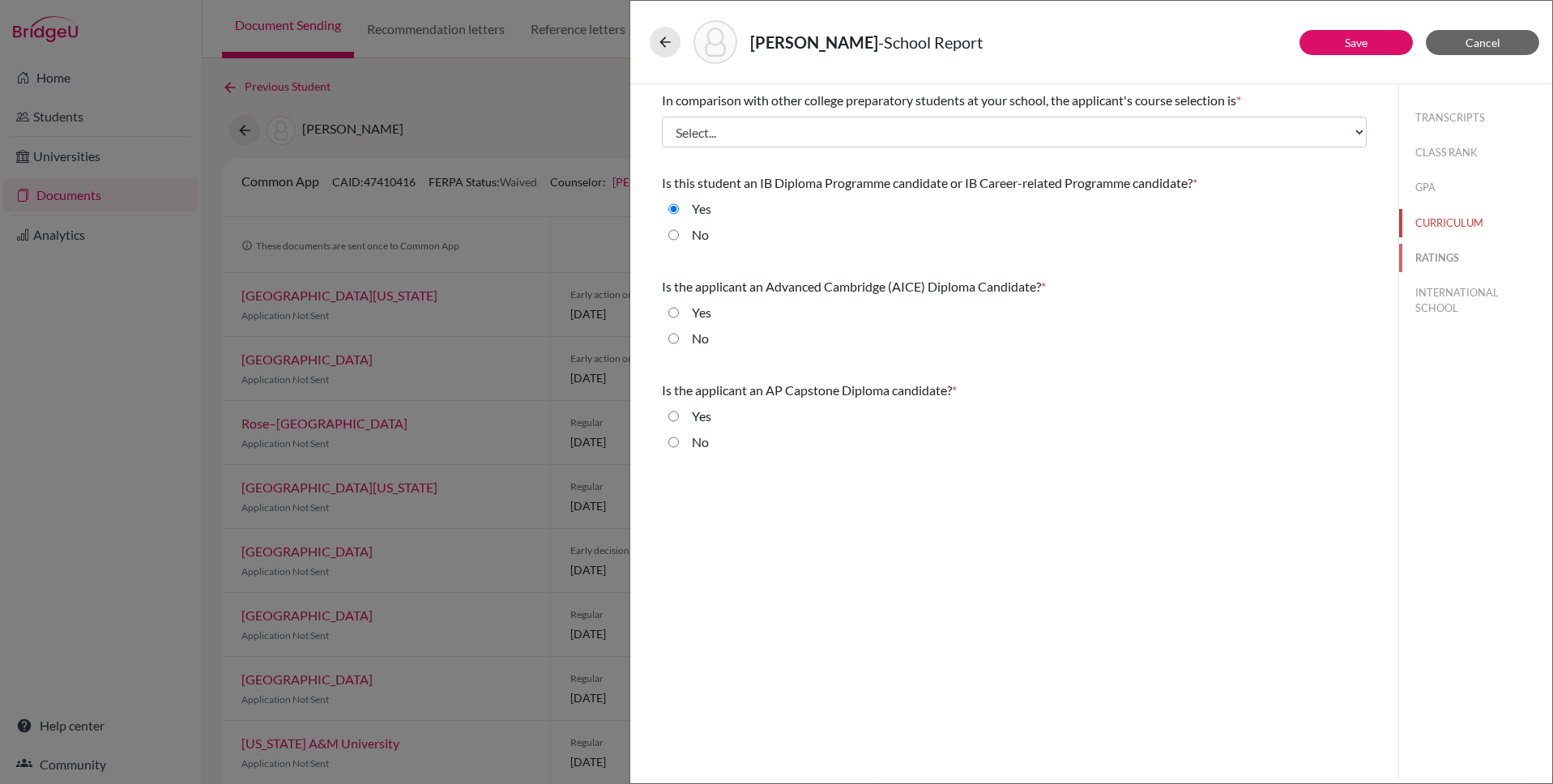
click at [1425, 258] on button "RATINGS" at bounding box center [1475, 258] width 153 height 29
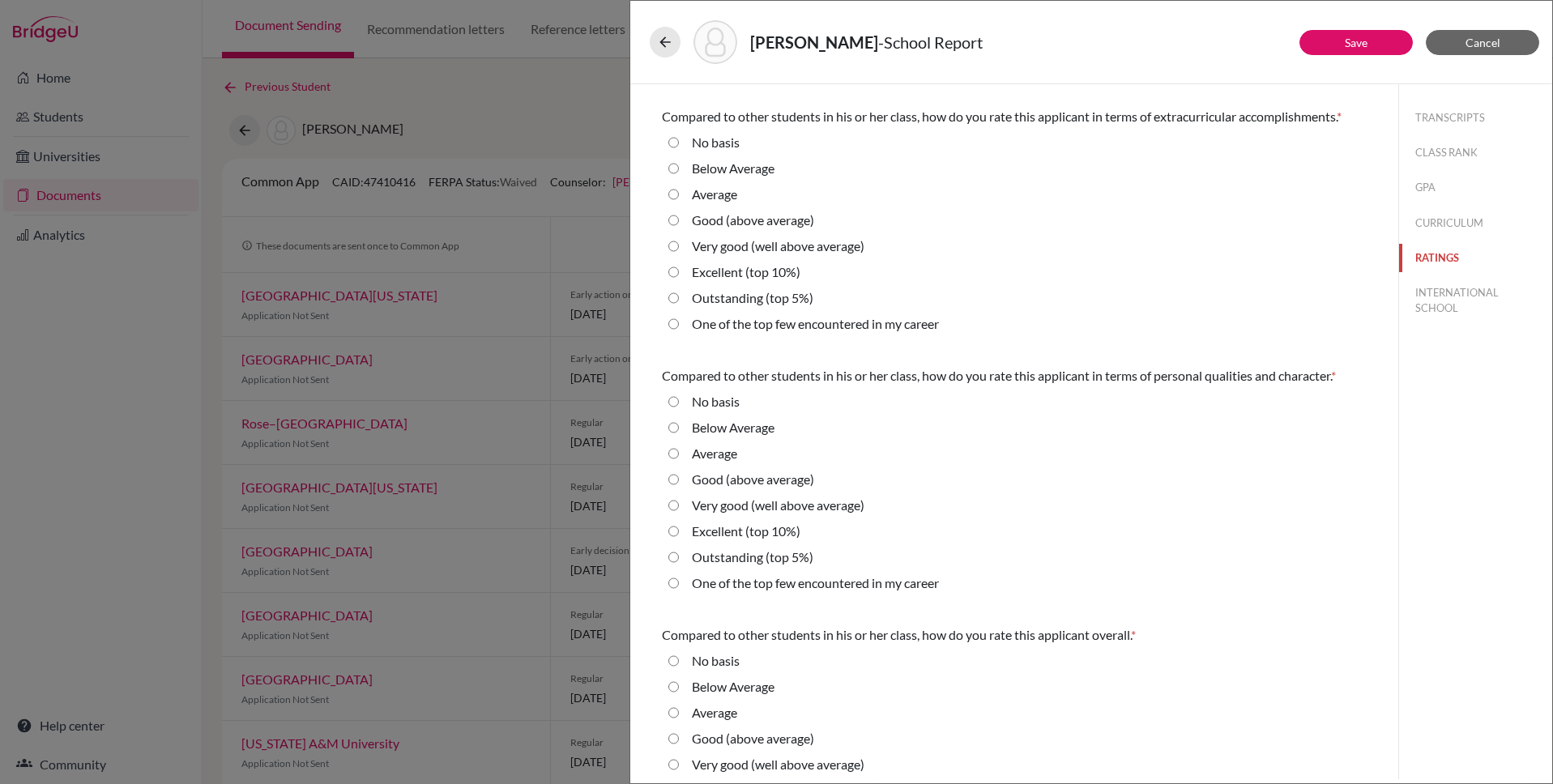
scroll to position [329, 0]
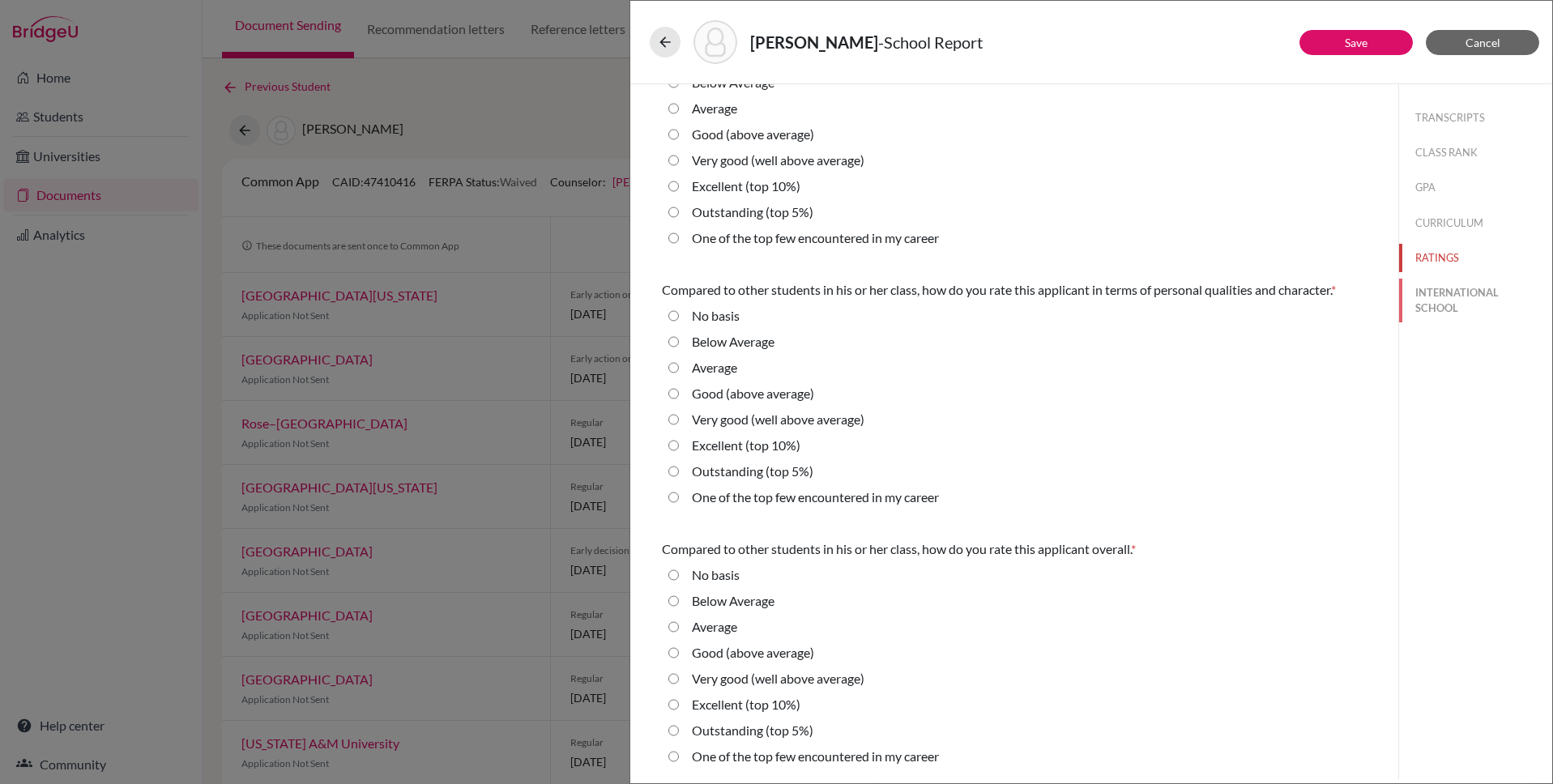
click at [1445, 296] on button "INTERNATIONAL SCHOOL" at bounding box center [1475, 300] width 153 height 43
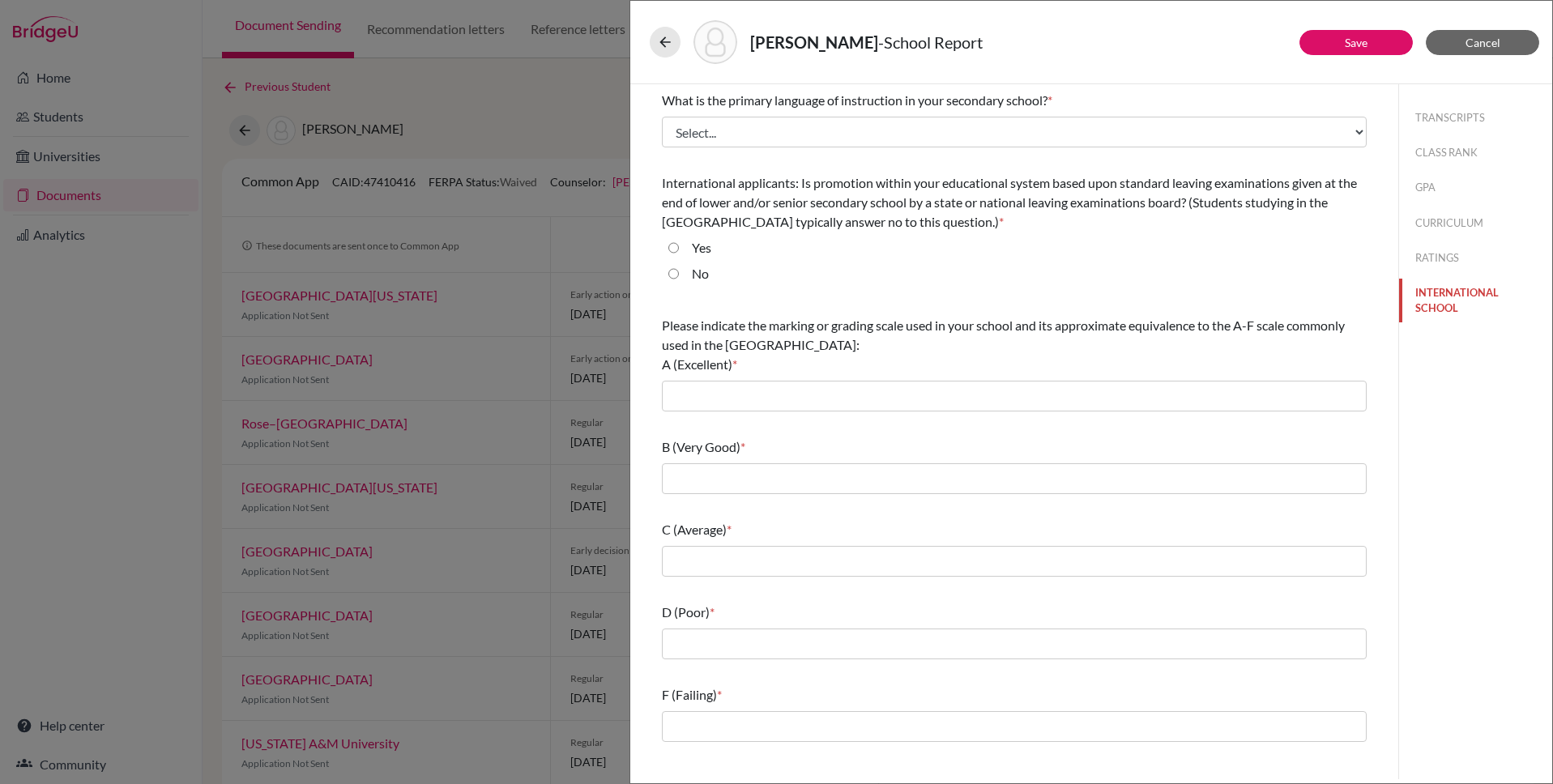
scroll to position [0, 0]
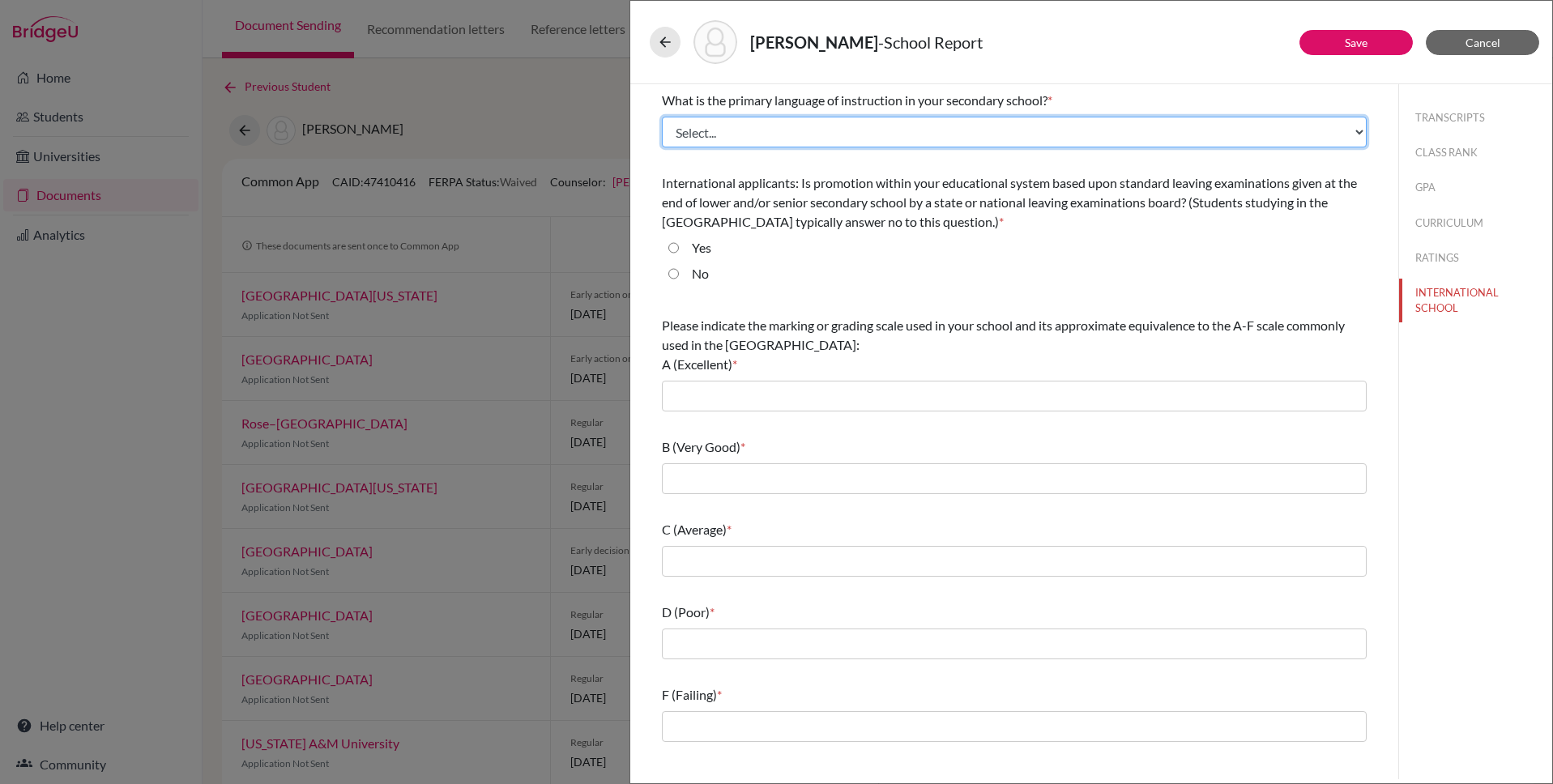
click at [699, 123] on select "Select... Albanian Arabic Armenian Assamese Azerbaijani Belarusian Bengali Bulg…" at bounding box center [1014, 131] width 704 height 31
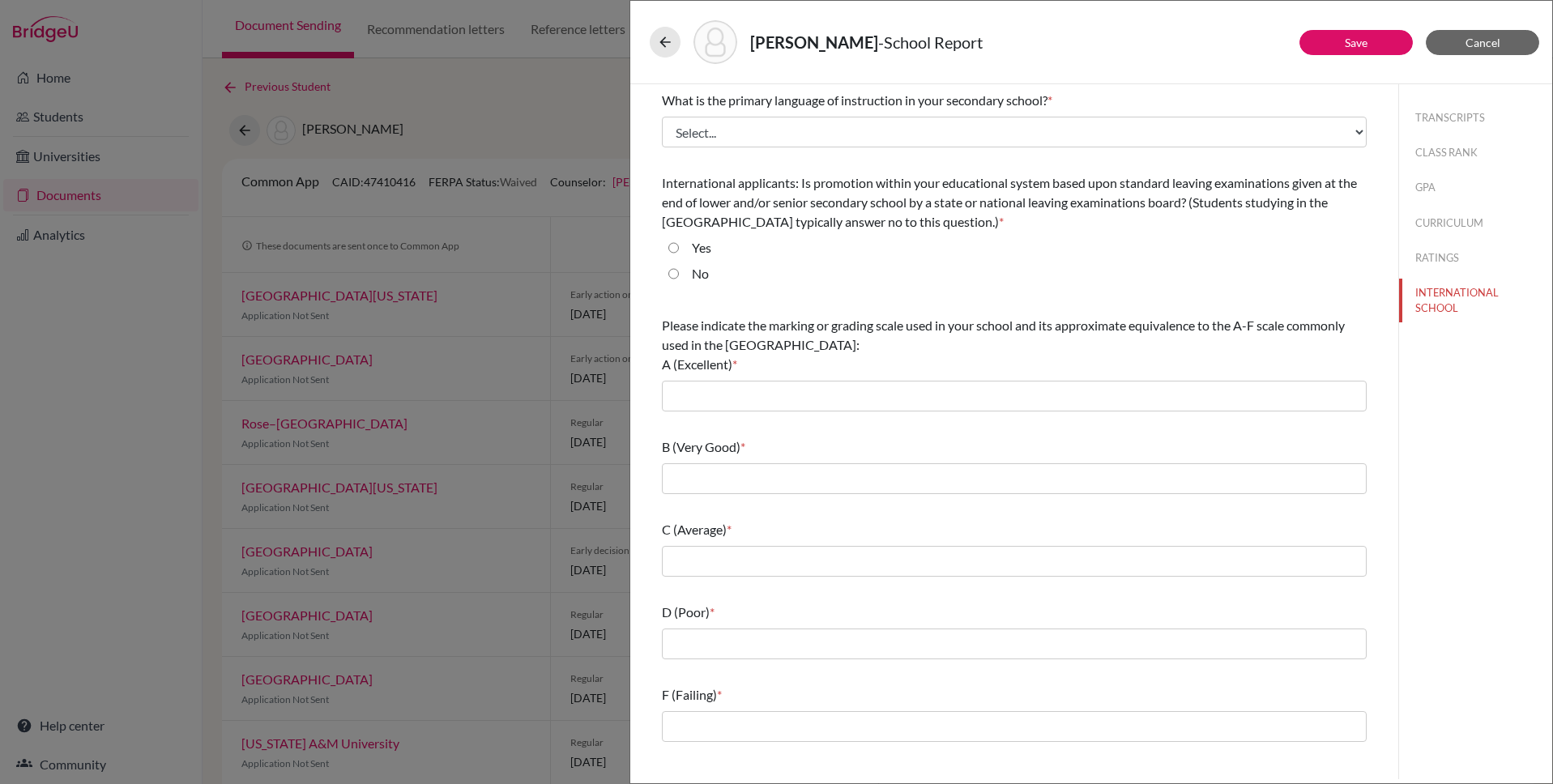
click at [675, 245] on input "Yes" at bounding box center [674, 248] width 11 height 20
radio input "true"
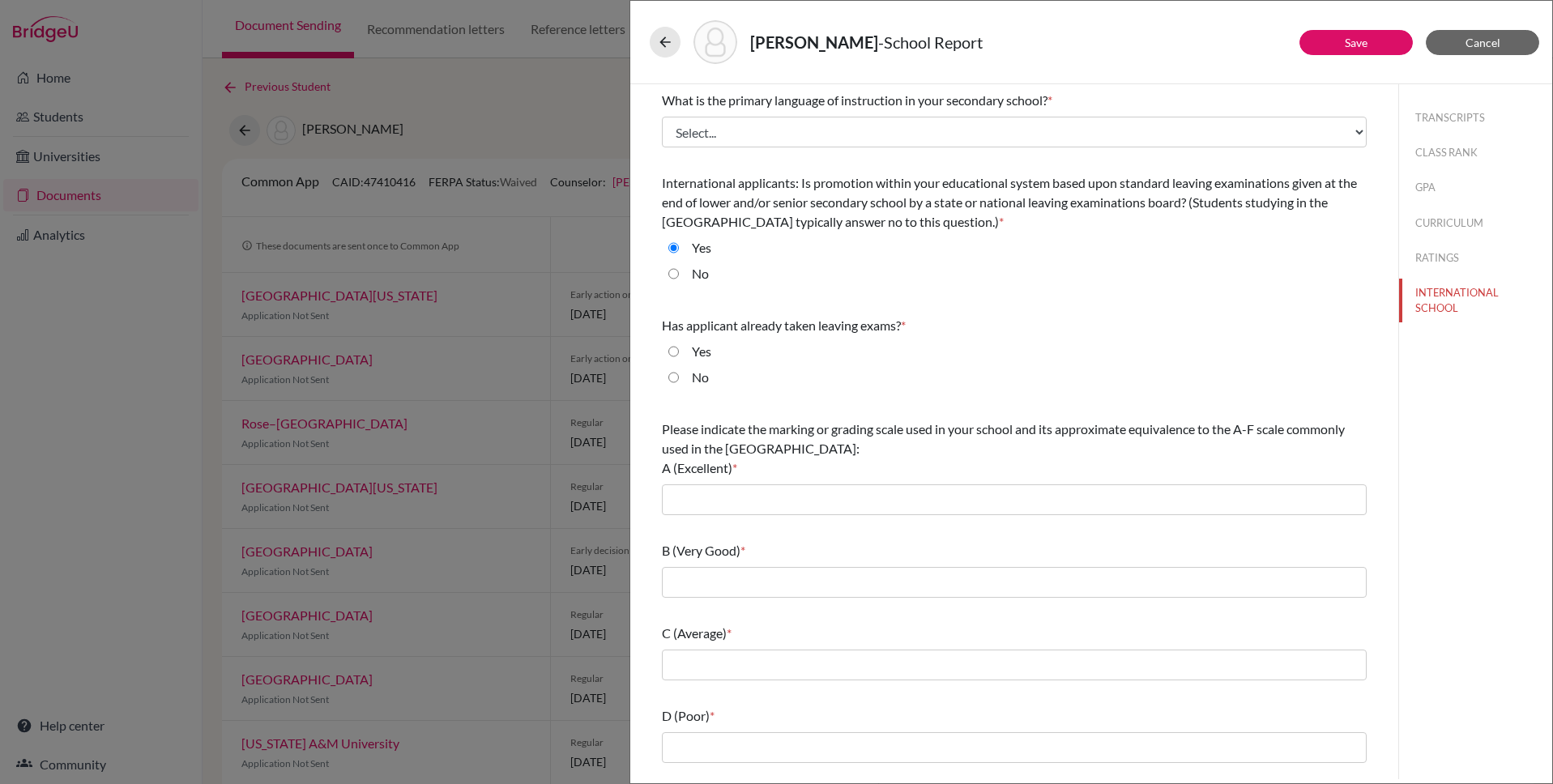
click at [645, 260] on div "What is the primary language of instruction in your secondary school? * Select.…" at bounding box center [1014, 467] width 744 height 767
click at [676, 381] on input "No" at bounding box center [674, 377] width 11 height 20
radio input "true"
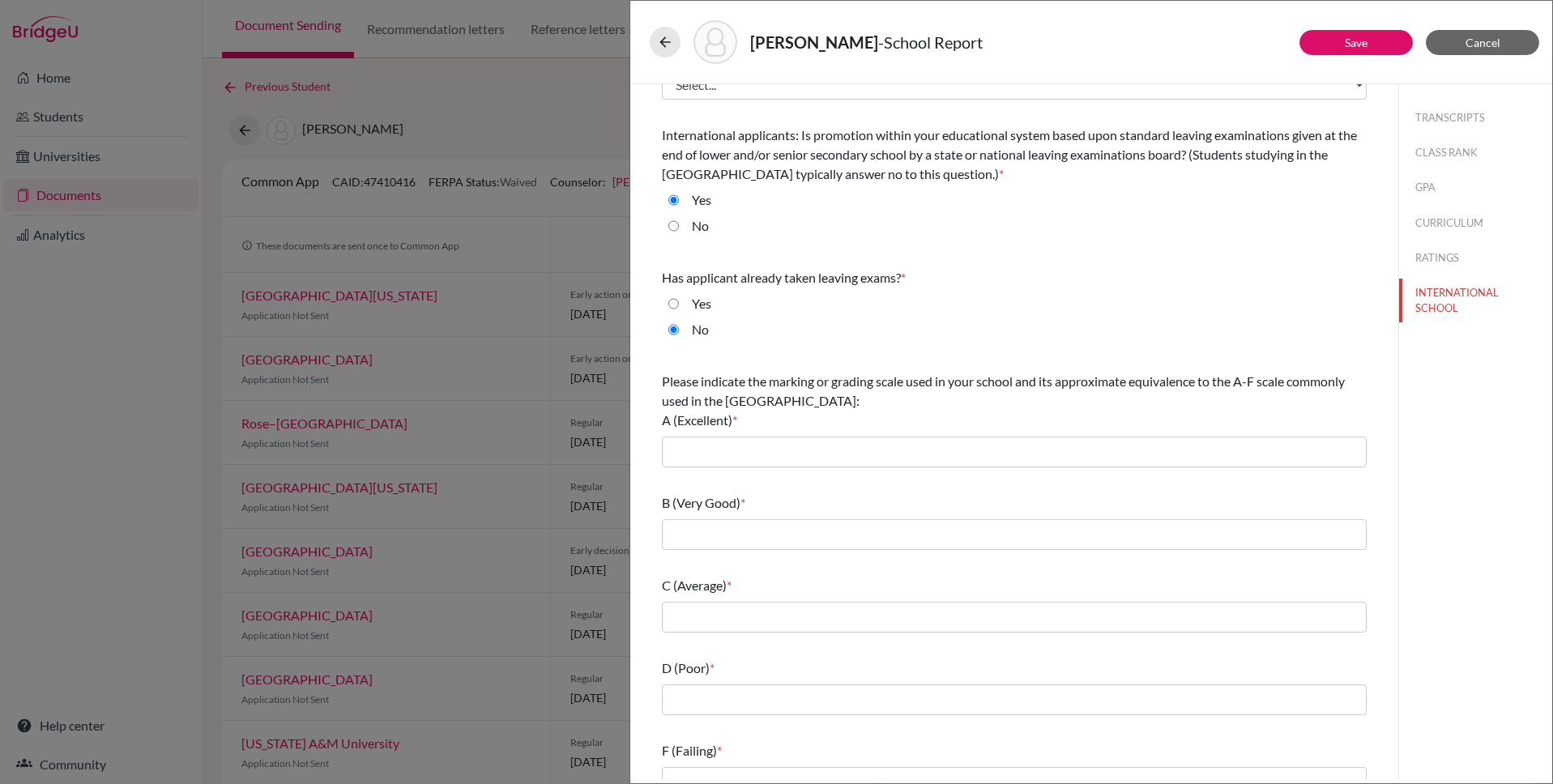
scroll to position [73, 0]
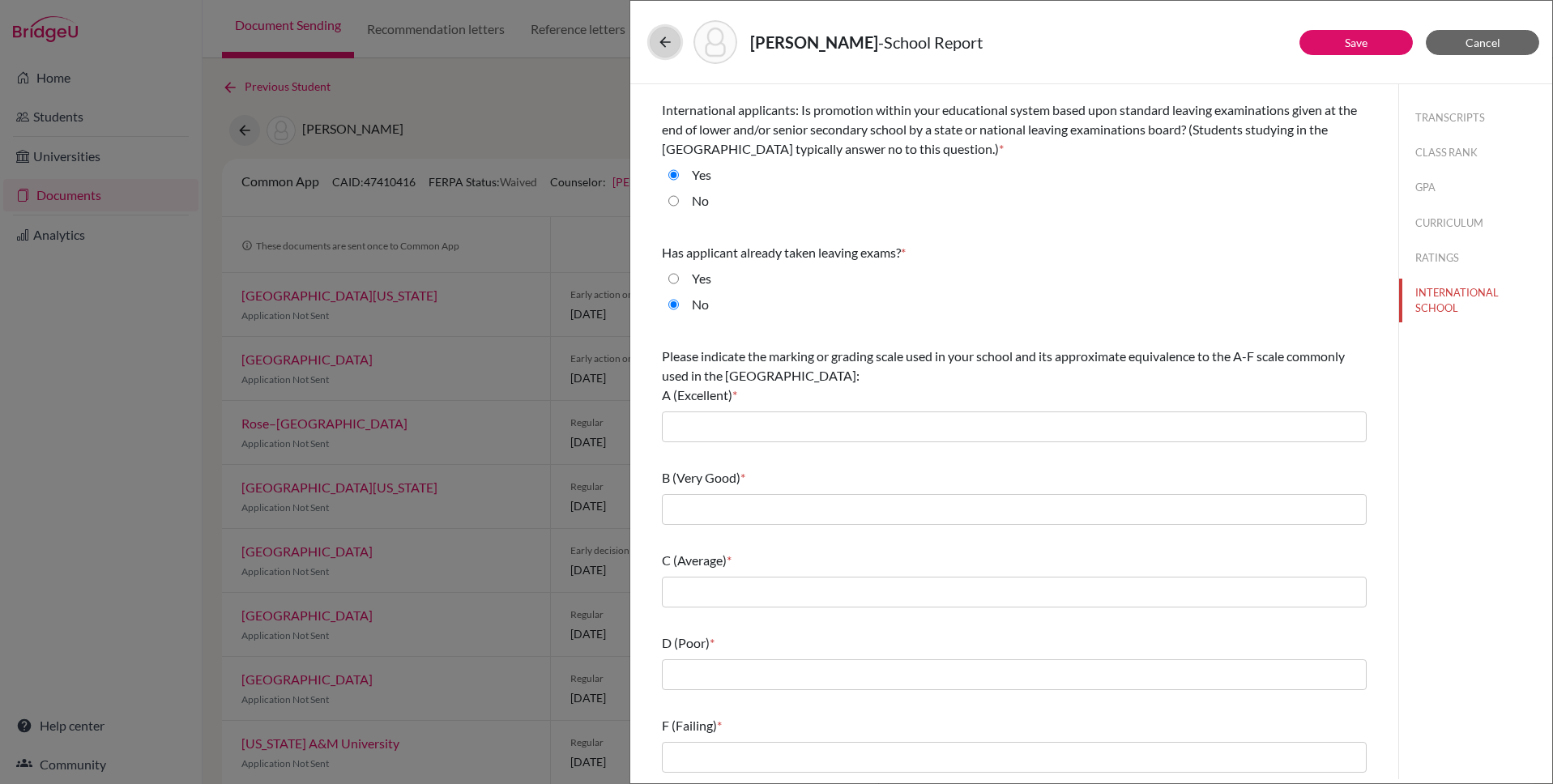
click at [661, 43] on icon at bounding box center [665, 41] width 16 height 16
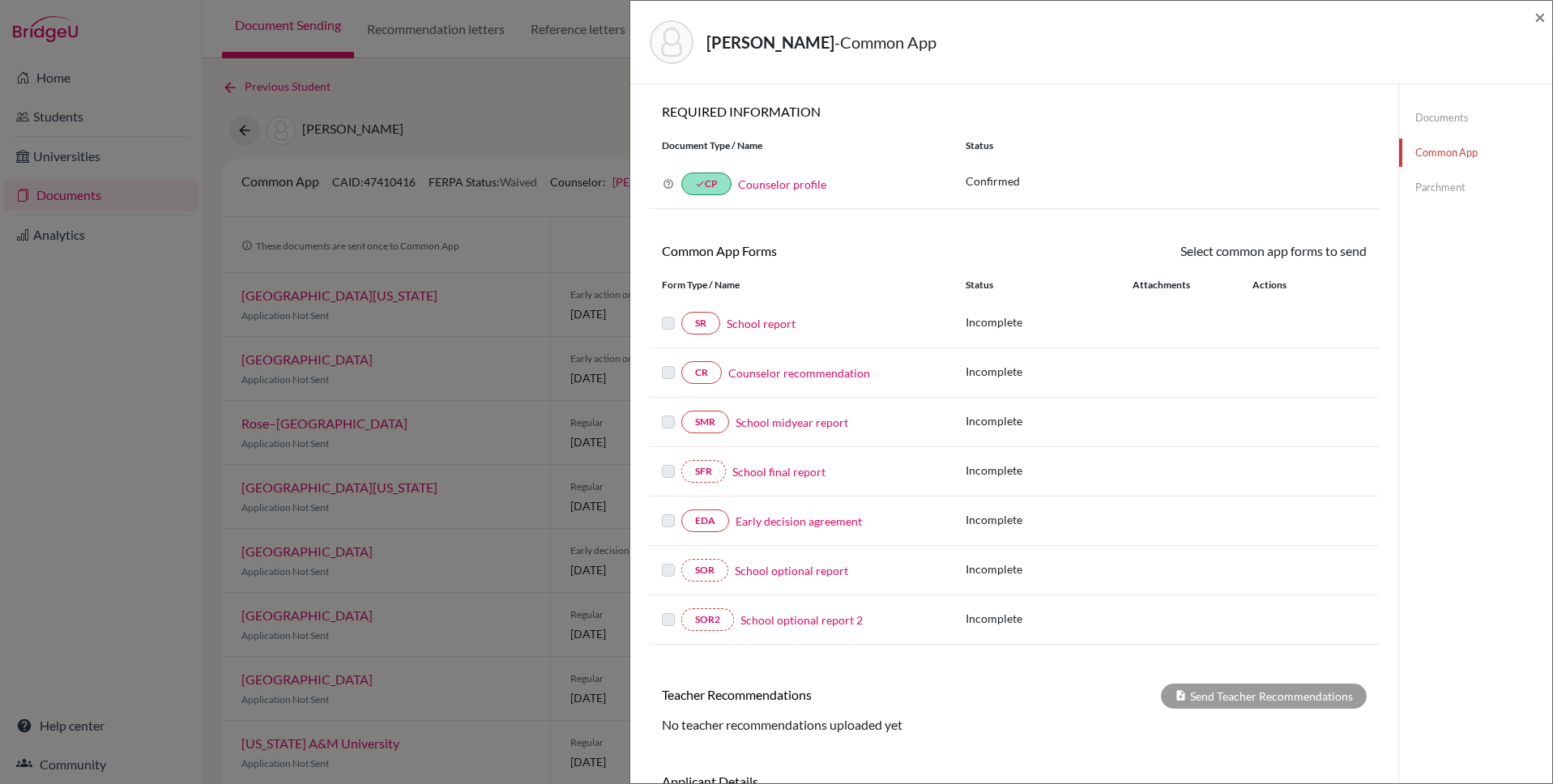
click at [563, 108] on div "Wang, Catherine - Common App × × REQUIRED INFORMATION Document Type / Name Stat…" at bounding box center [776, 392] width 1553 height 784
click at [1538, 12] on span "×" at bounding box center [1539, 17] width 11 height 24
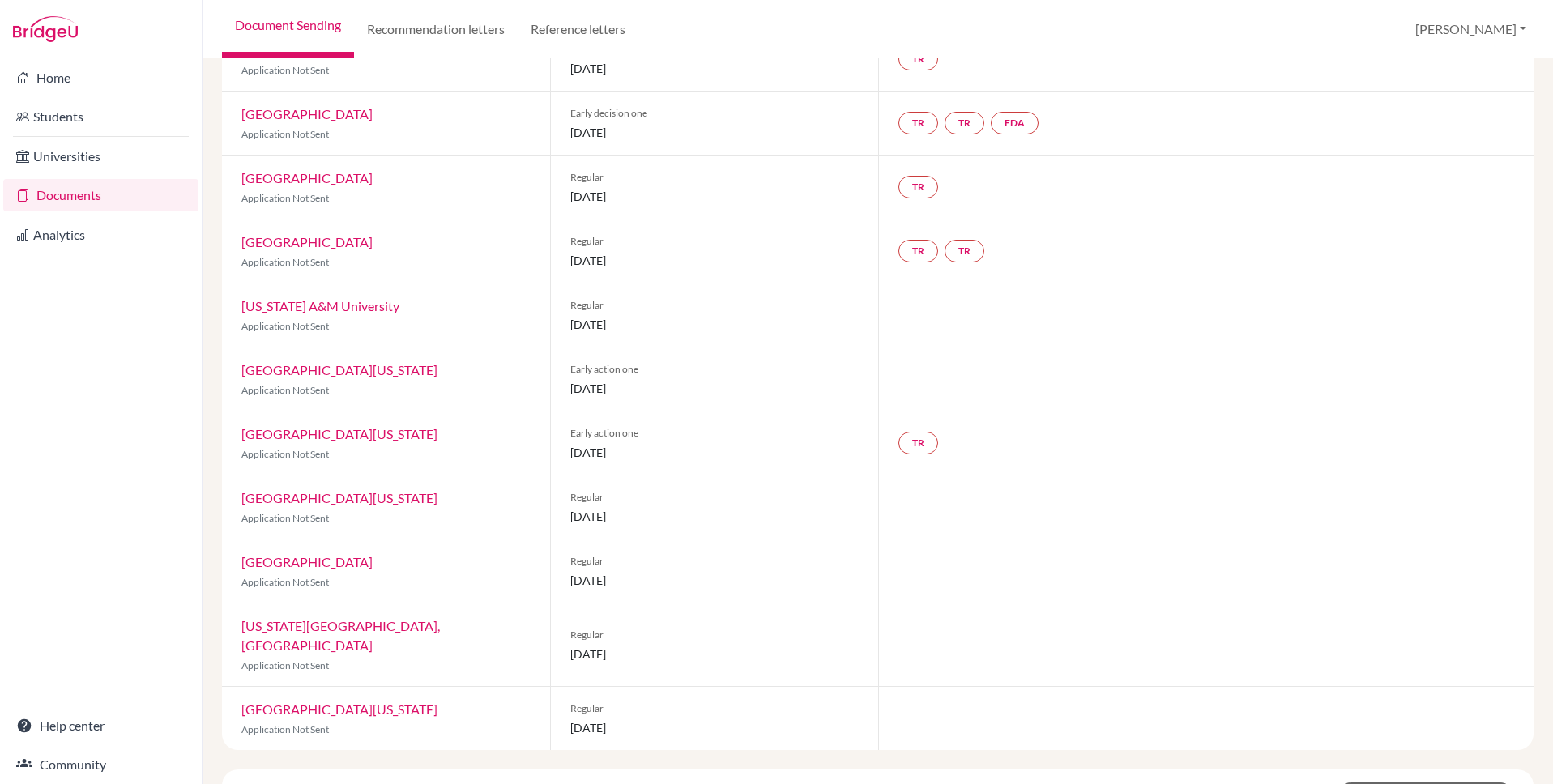
scroll to position [438, 0]
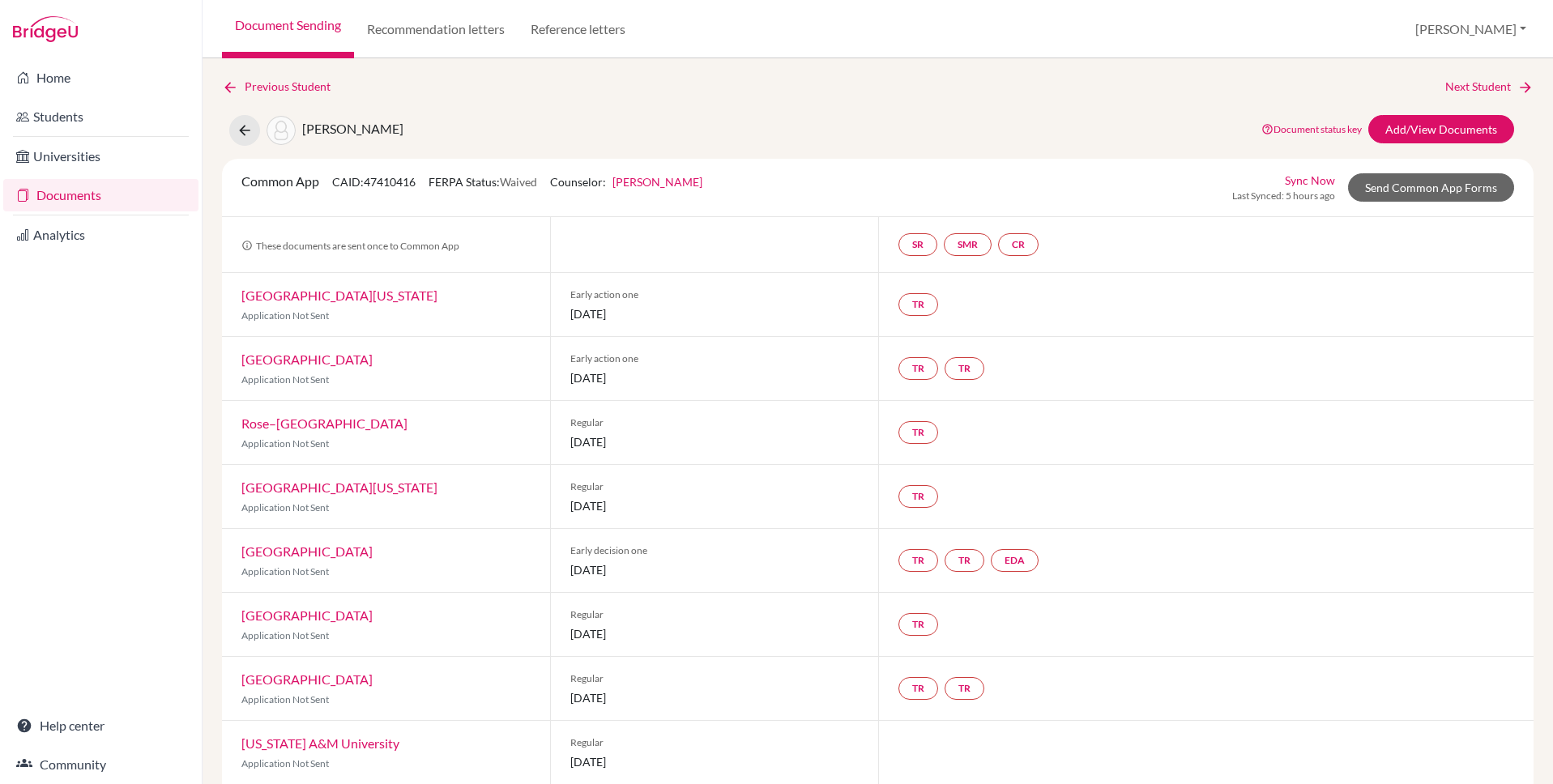
click at [277, 27] on link "Document Sending" at bounding box center [288, 29] width 132 height 58
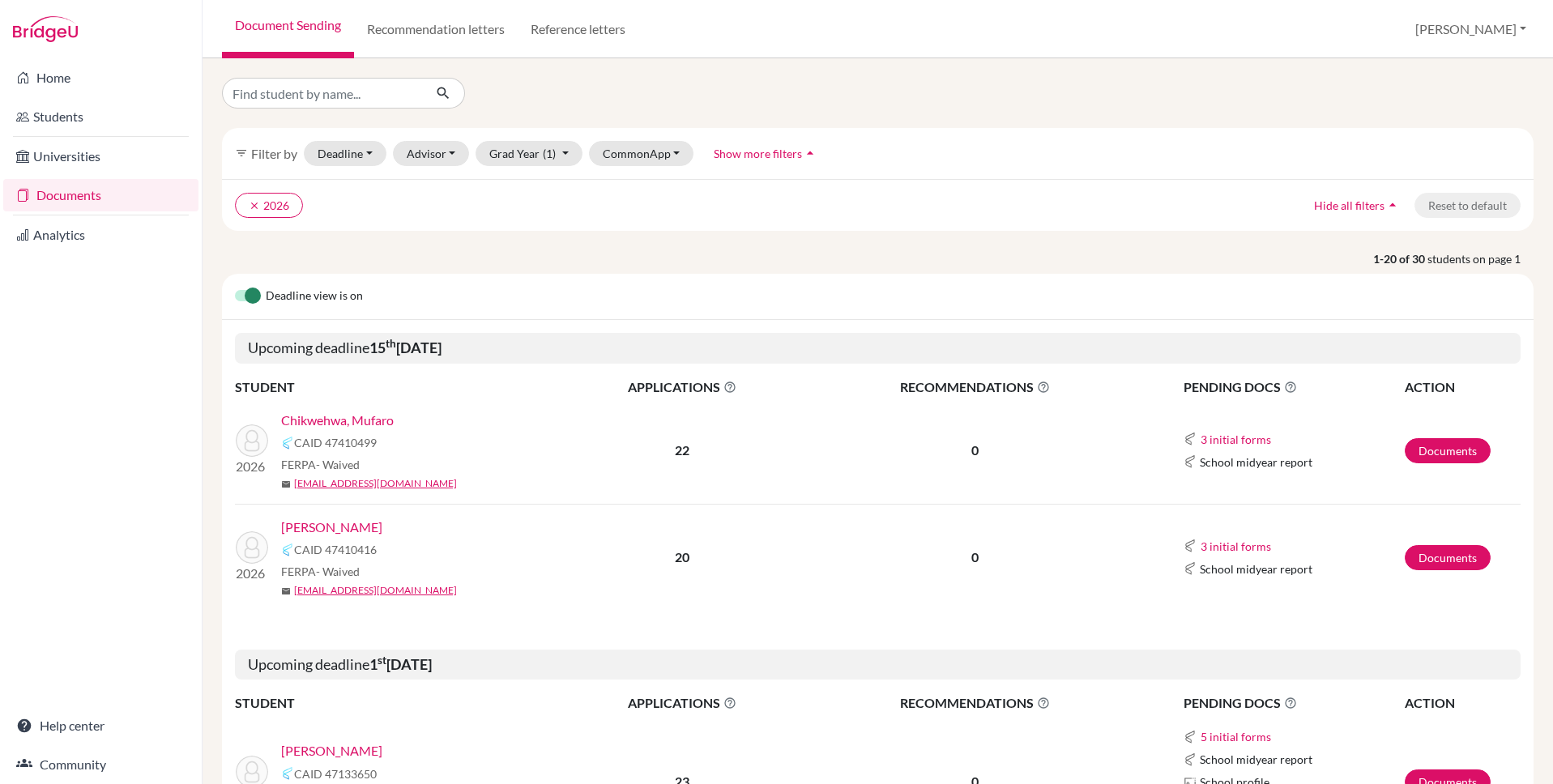
click at [377, 421] on link "Chikwehwa, Mufaro" at bounding box center [338, 421] width 113 height 20
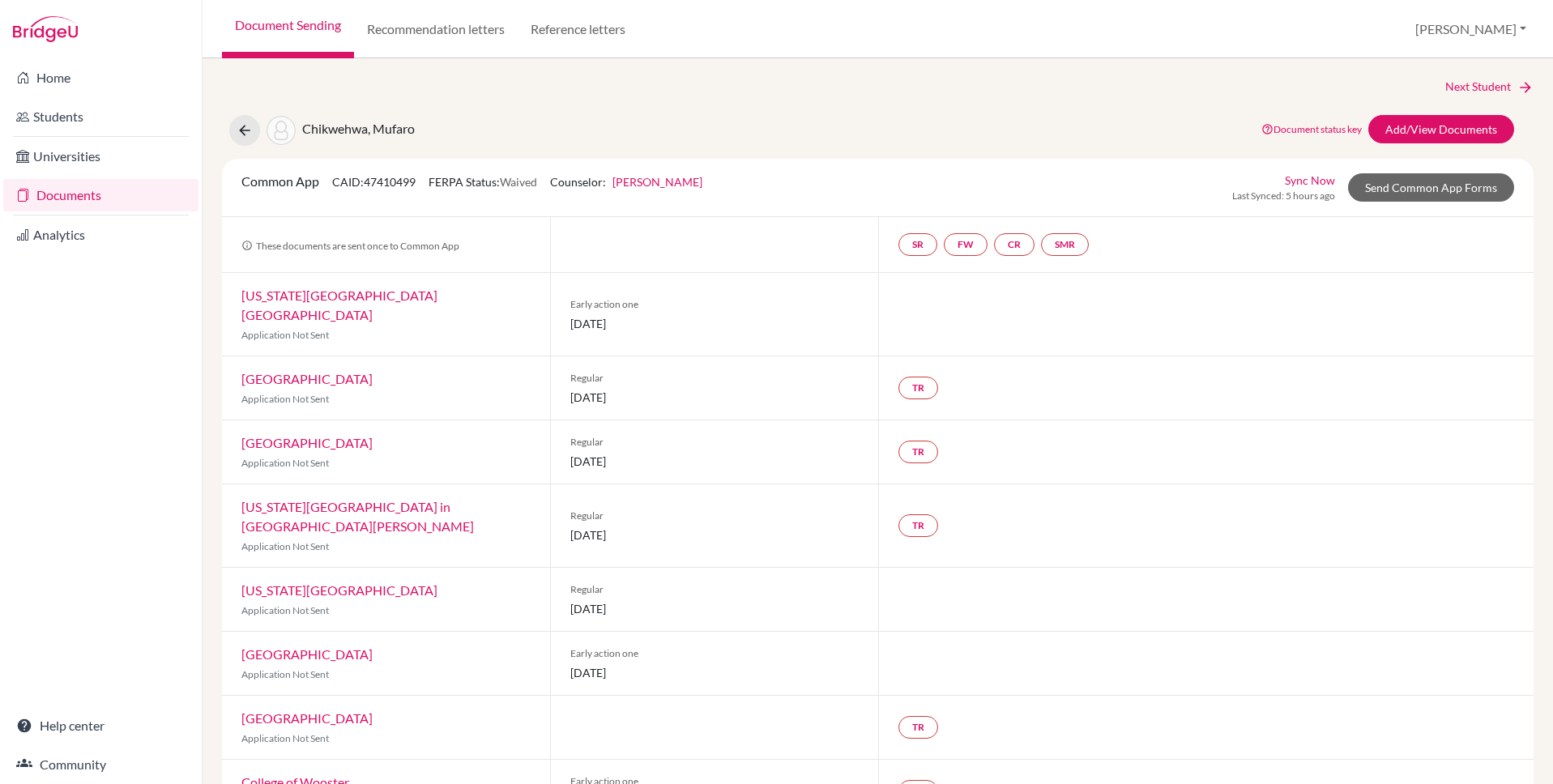
click at [312, 34] on link "Document Sending" at bounding box center [288, 29] width 132 height 58
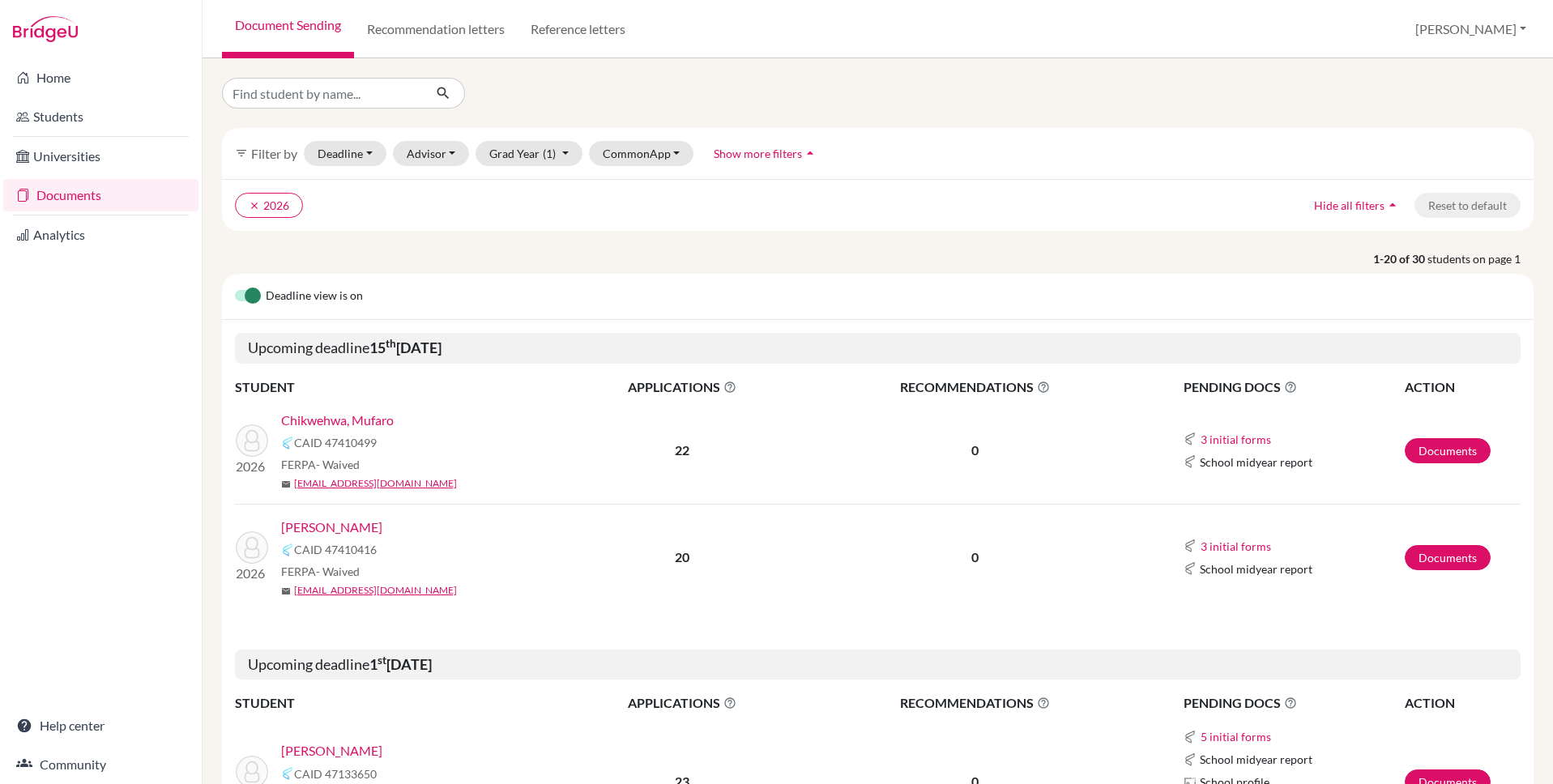
click at [329, 523] on link "[PERSON_NAME]" at bounding box center [332, 527] width 102 height 20
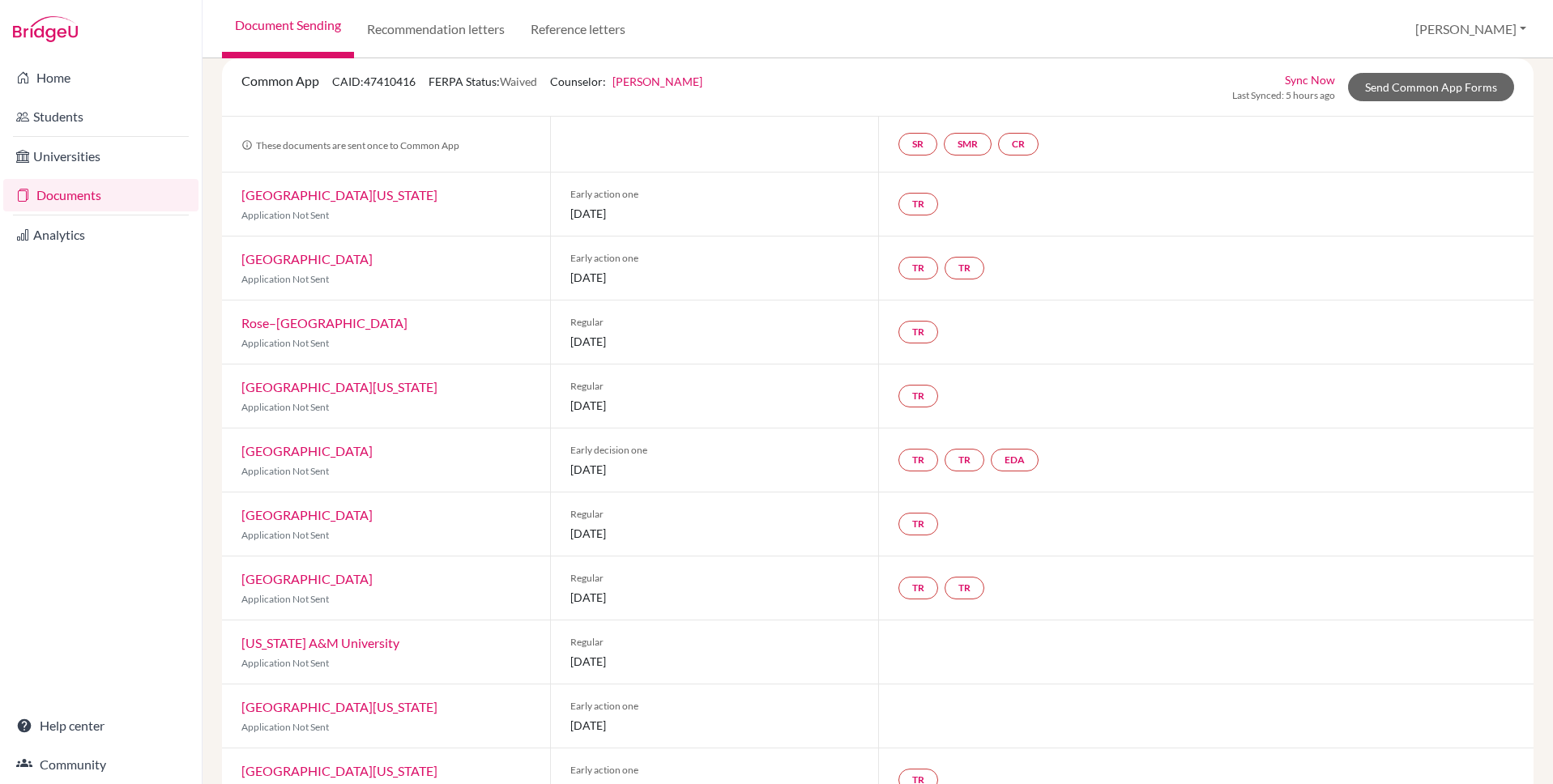
scroll to position [103, 0]
click at [1022, 459] on link "EDA" at bounding box center [1015, 457] width 47 height 23
click at [1022, 459] on link "EDA Early decision agreement Early decision agreement Incomplete" at bounding box center [1015, 457] width 47 height 23
click at [793, 441] on span "Early decision one" at bounding box center [714, 447] width 288 height 15
click at [918, 456] on link "TR" at bounding box center [918, 457] width 40 height 23
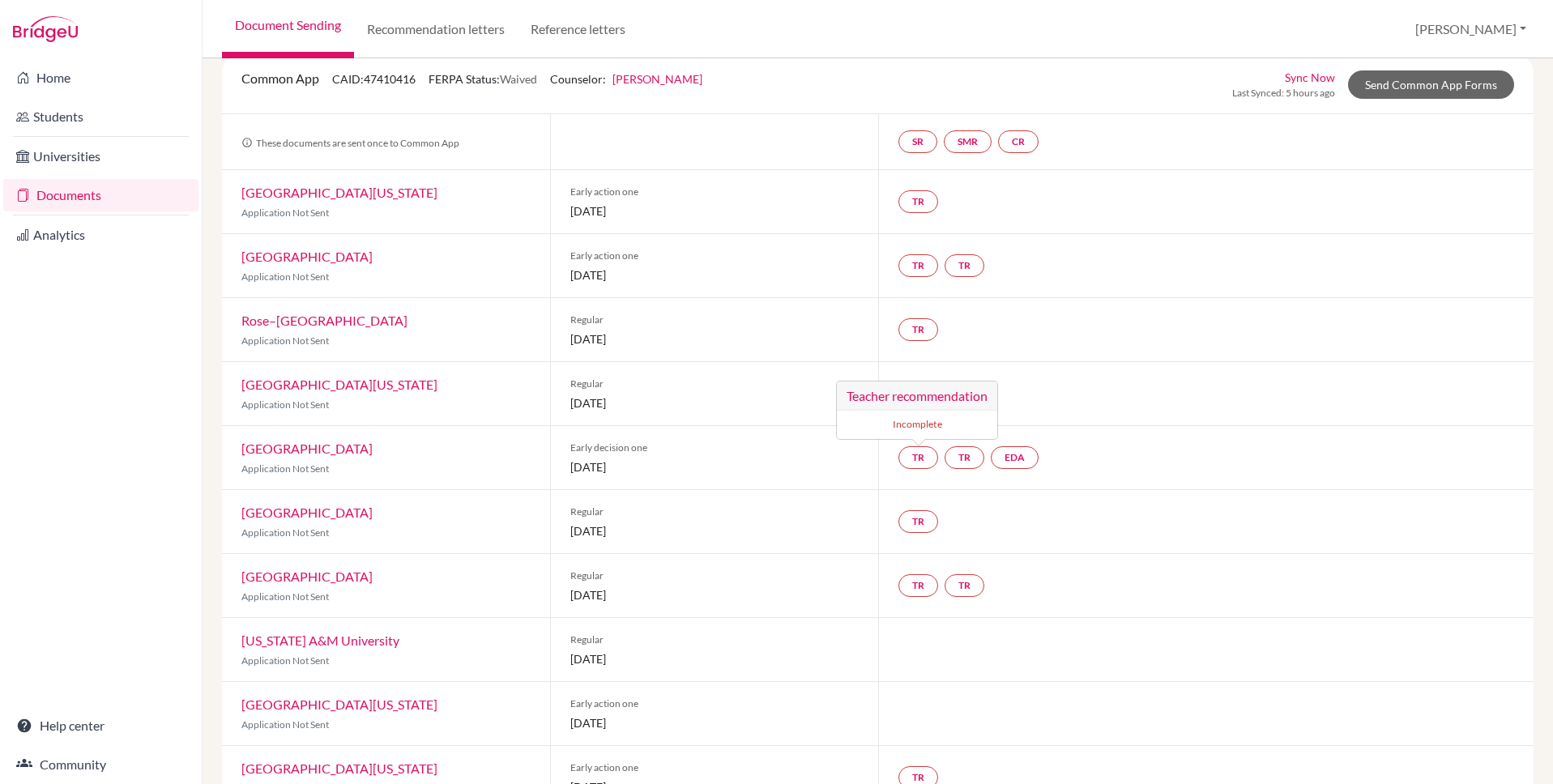
click at [847, 455] on div "Early decision one [DATE]" at bounding box center [714, 457] width 328 height 63
click at [297, 451] on link "[GEOGRAPHIC_DATA]" at bounding box center [306, 448] width 131 height 16
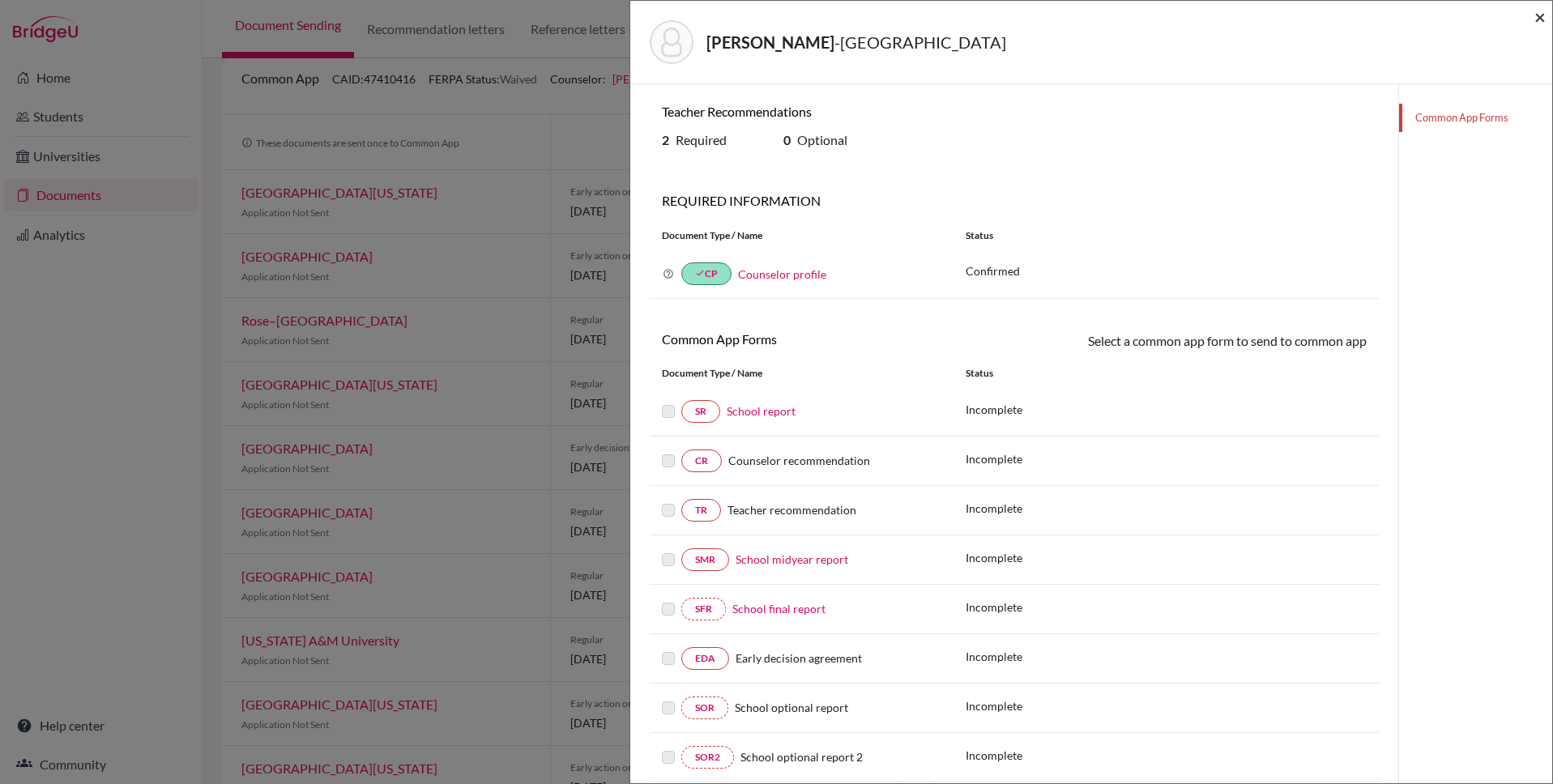
click at [1543, 16] on span "×" at bounding box center [1539, 17] width 11 height 24
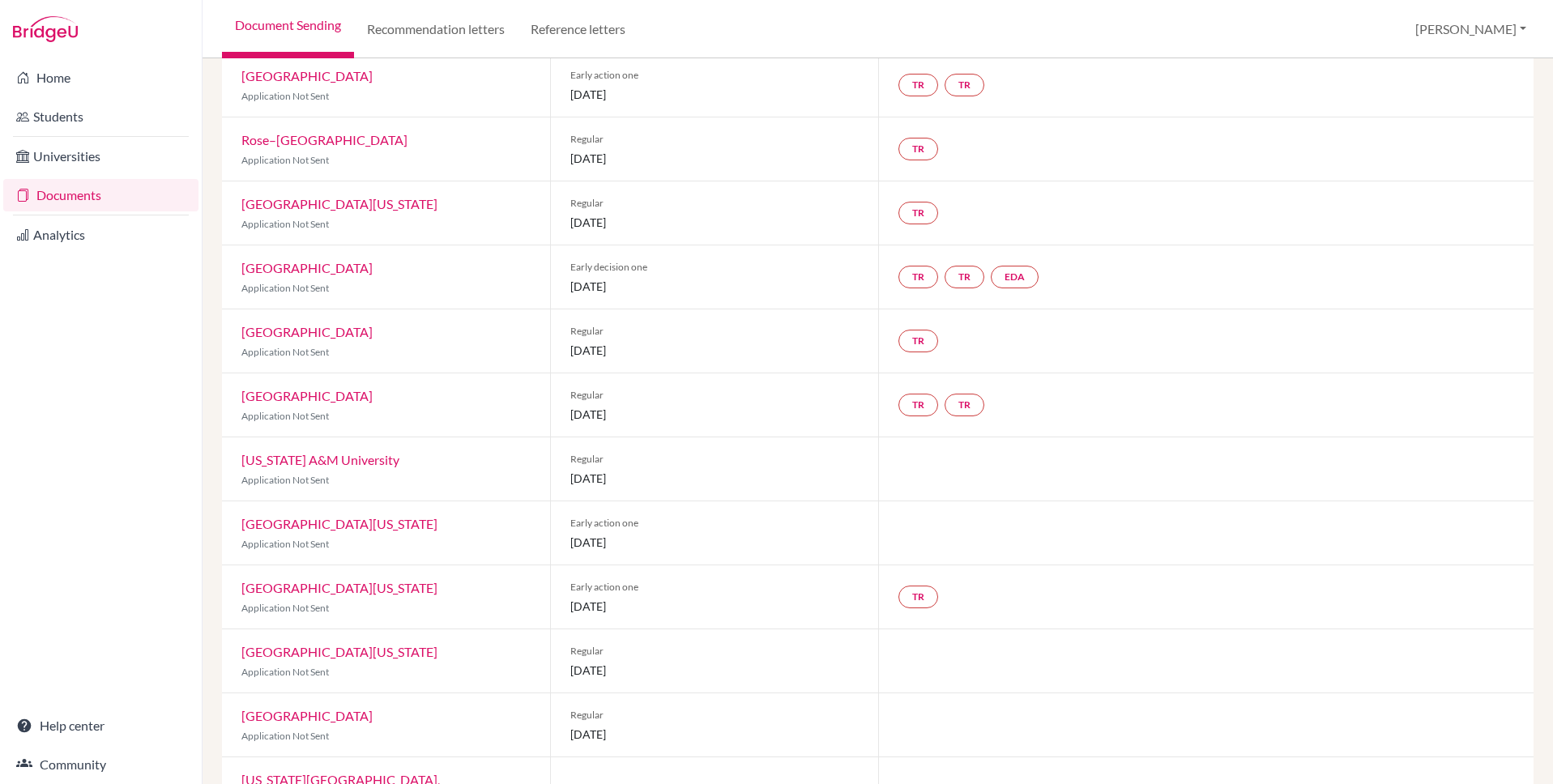
scroll to position [288, 0]
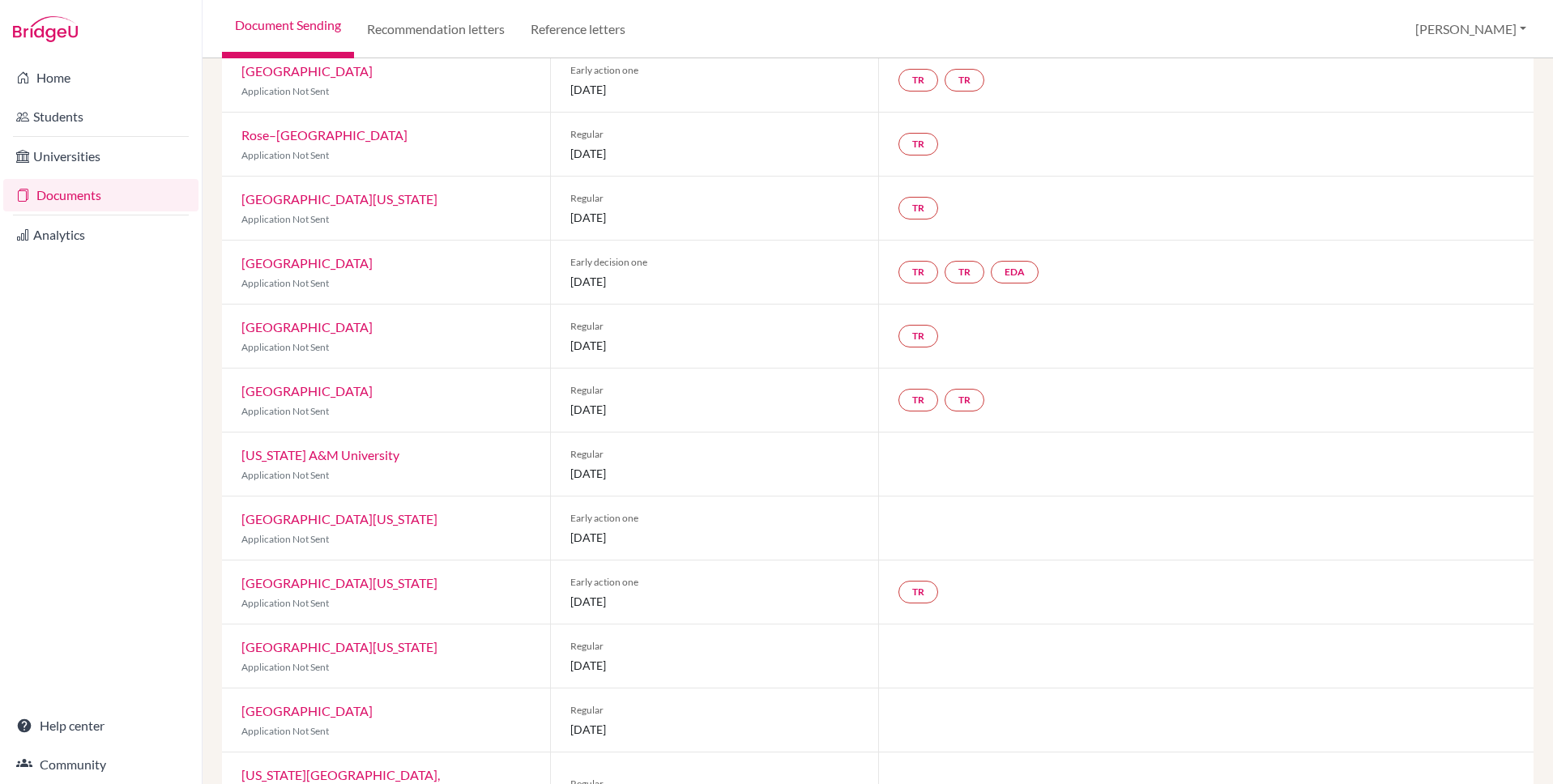
click at [373, 519] on link "[GEOGRAPHIC_DATA][US_STATE]" at bounding box center [339, 518] width 196 height 16
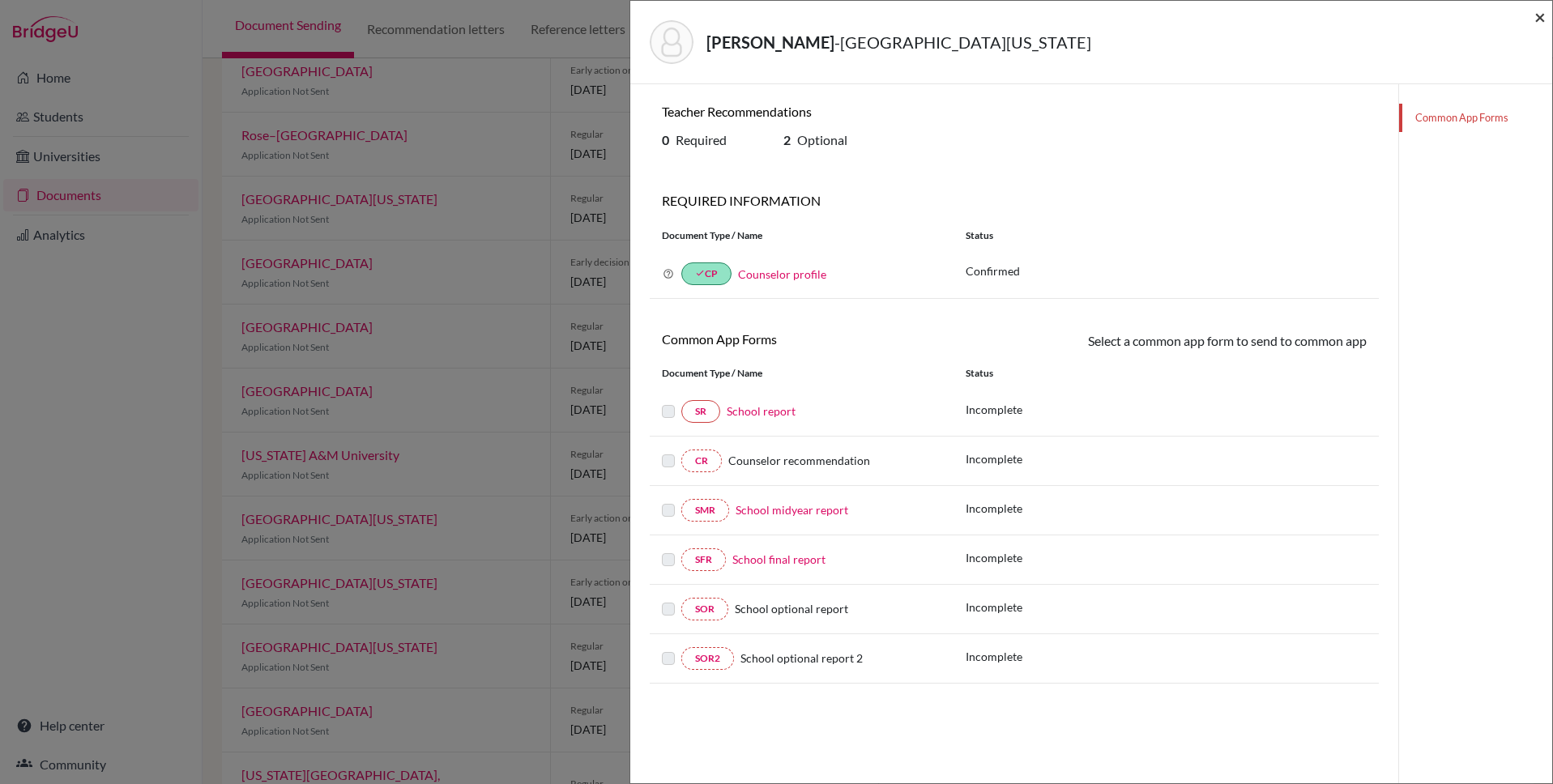
click at [1539, 17] on span "×" at bounding box center [1539, 17] width 11 height 24
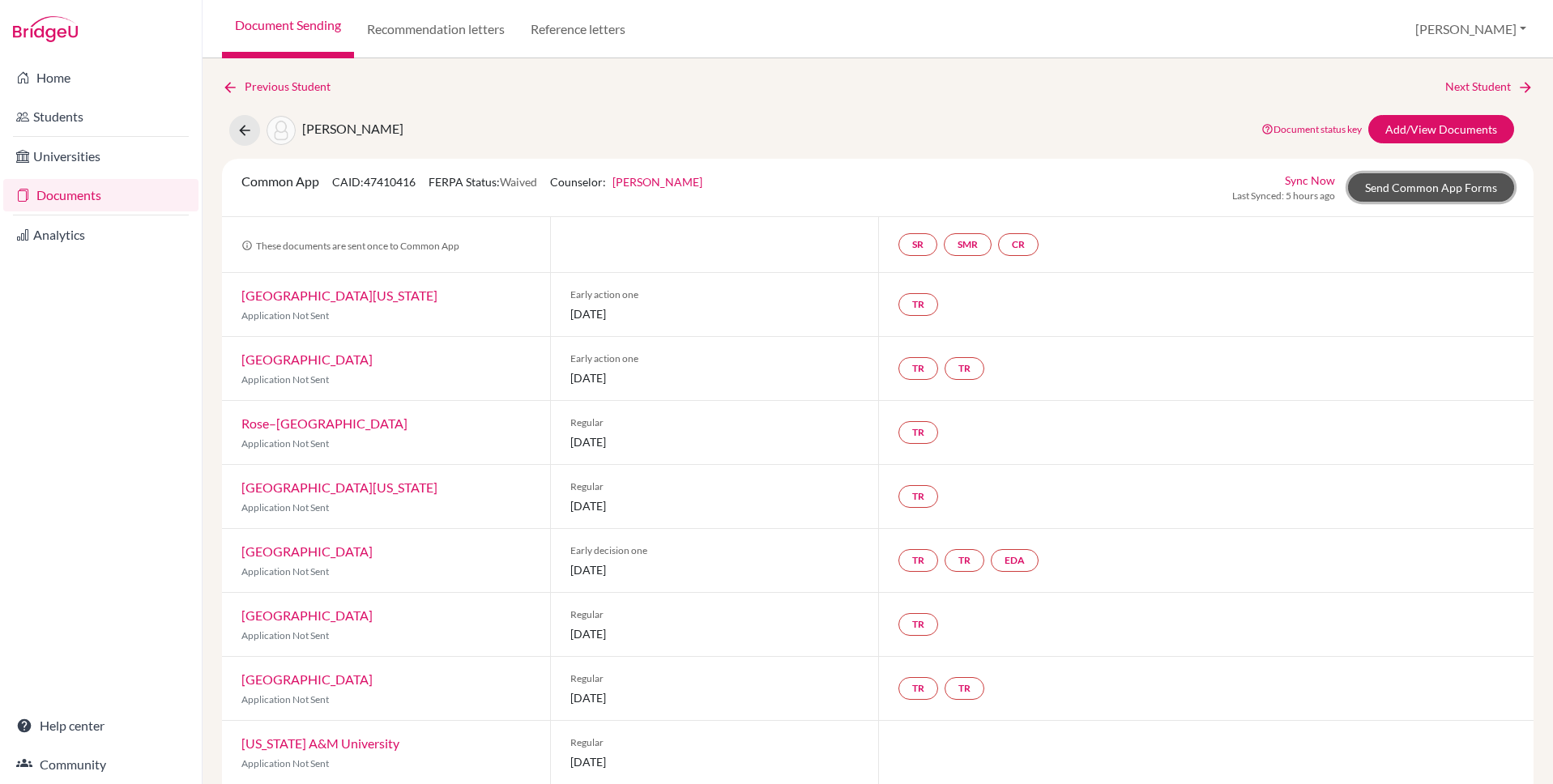
click at [1430, 190] on link "Send Common App Forms" at bounding box center [1430, 187] width 166 height 29
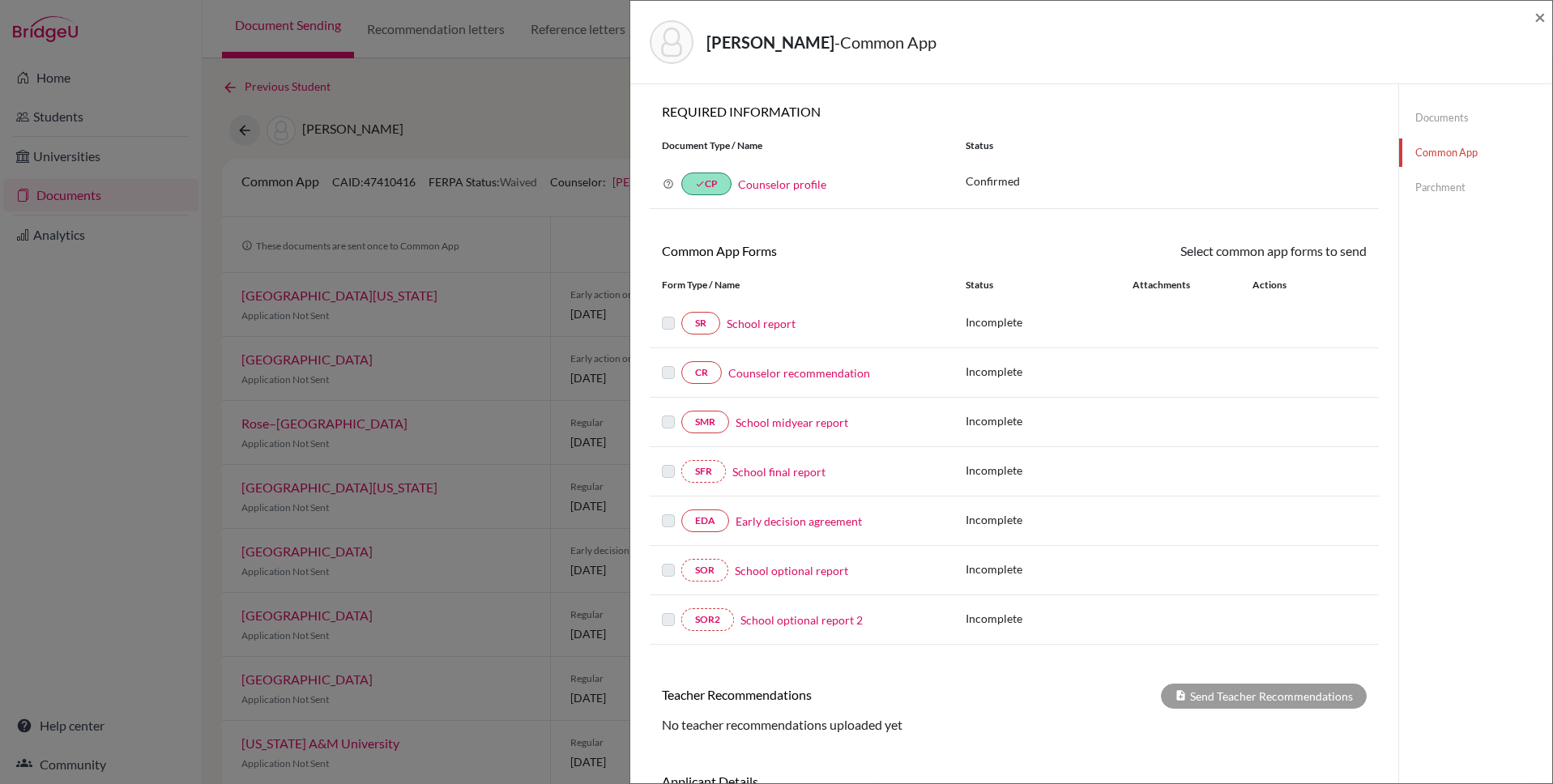
click at [1436, 115] on link "Documents" at bounding box center [1475, 118] width 153 height 29
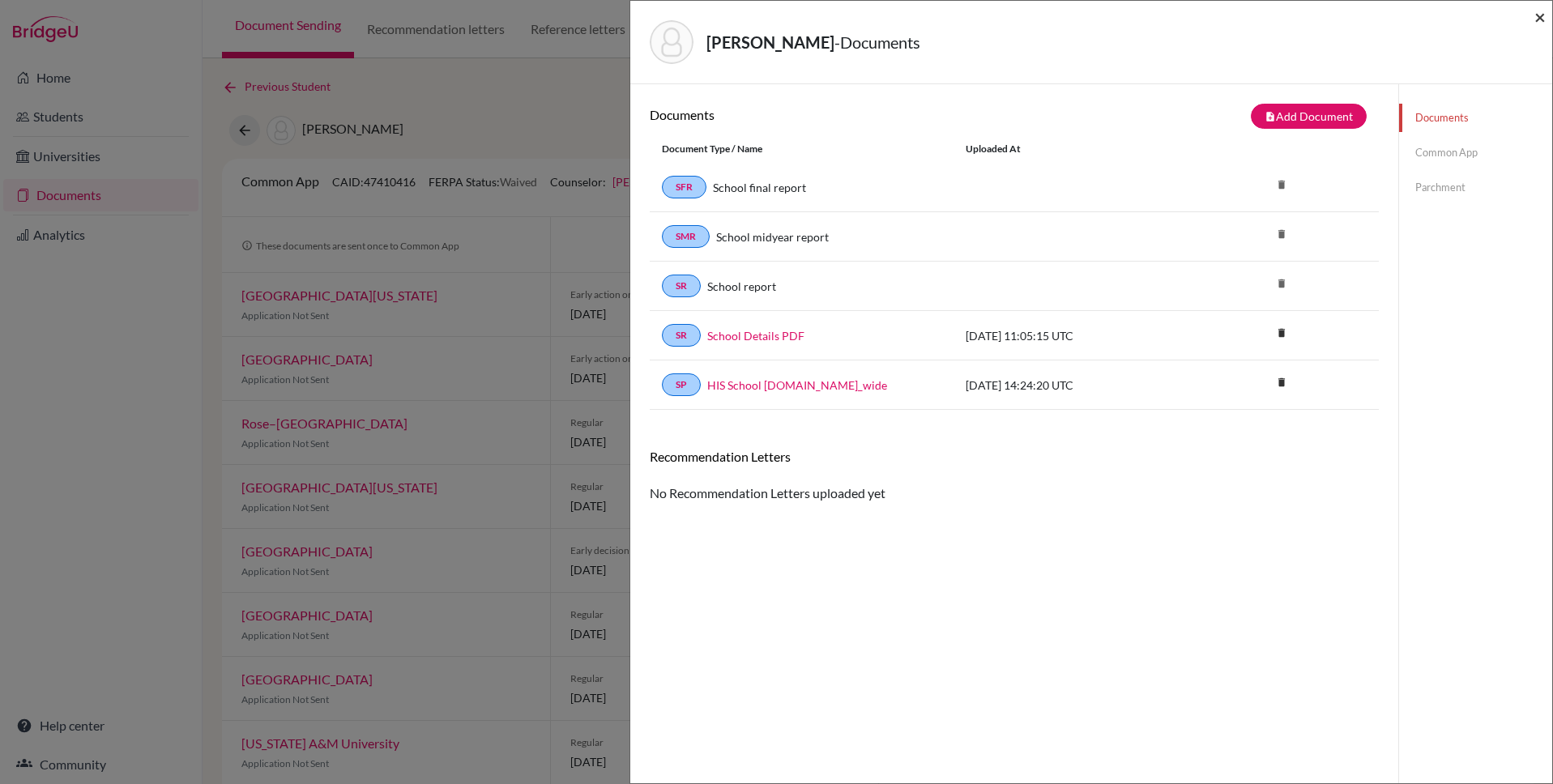
click at [1538, 20] on span "×" at bounding box center [1539, 17] width 11 height 24
